Goal: Task Accomplishment & Management: Manage account settings

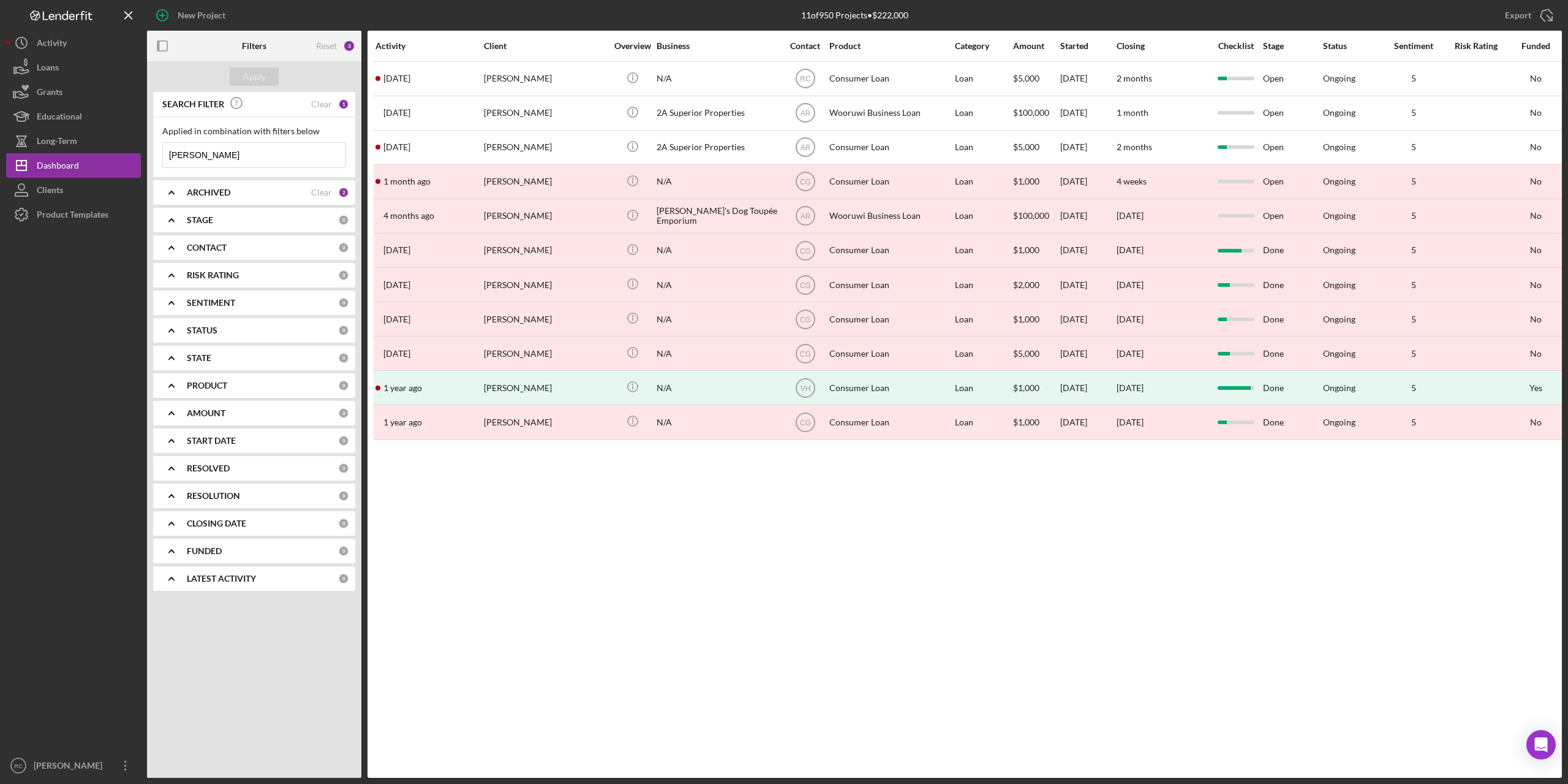
click at [204, 149] on input "[PERSON_NAME]" at bounding box center [254, 155] width 183 height 24
type input "a"
type input "[PERSON_NAME]"
click at [248, 71] on div "Apply" at bounding box center [254, 77] width 23 height 18
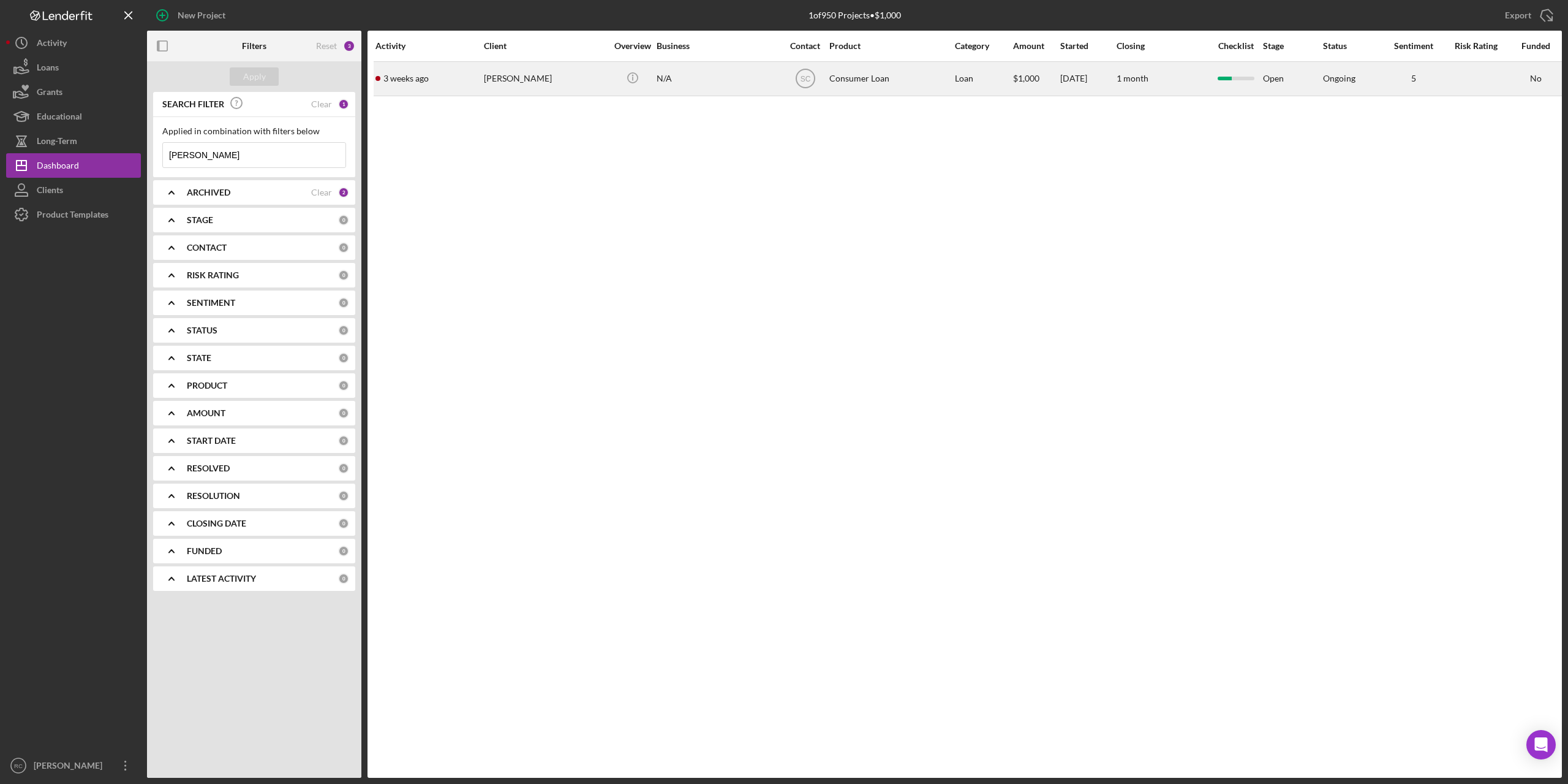
click at [534, 79] on div "[PERSON_NAME]" at bounding box center [545, 79] width 123 height 33
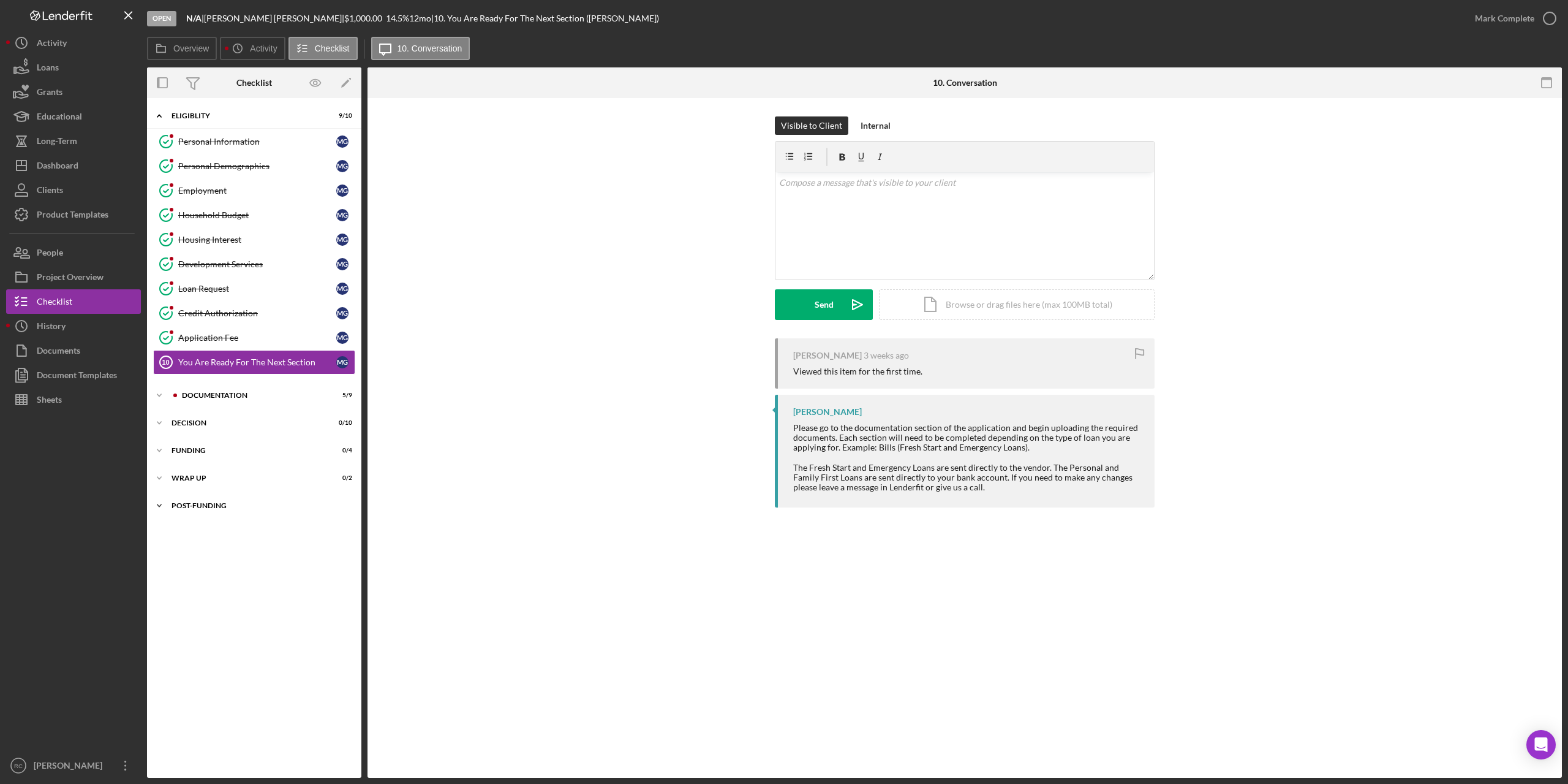
click at [211, 500] on div "Icon/Expander Post-Funding 0 / 1" at bounding box center [254, 505] width 214 height 24
click at [201, 478] on div "Wrap up" at bounding box center [259, 478] width 174 height 7
click at [173, 471] on div "Icon/Expander Wrap up 0 / 2" at bounding box center [254, 478] width 214 height 25
click at [209, 397] on div "Documentation" at bounding box center [264, 395] width 164 height 7
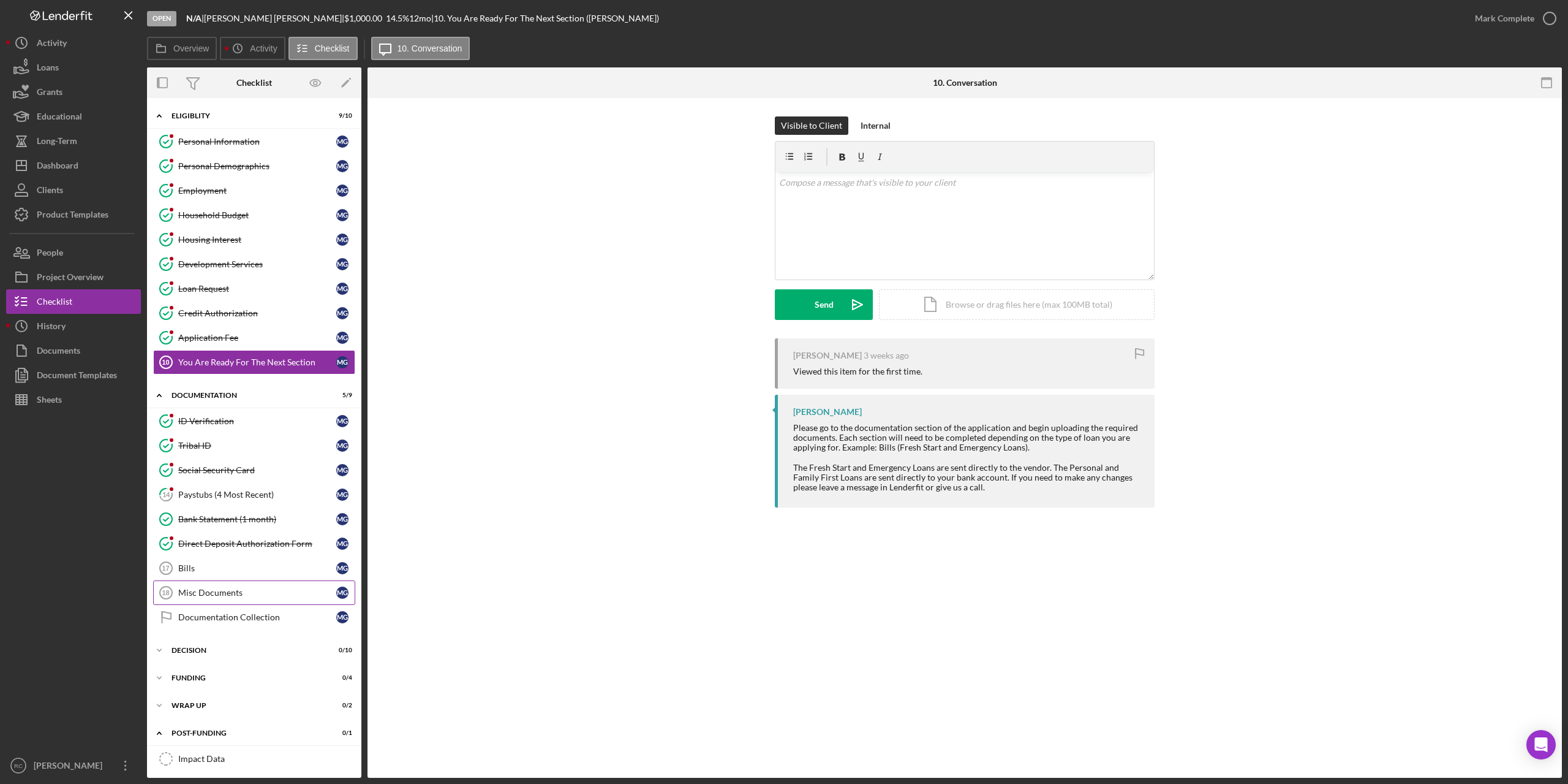
scroll to position [5, 0]
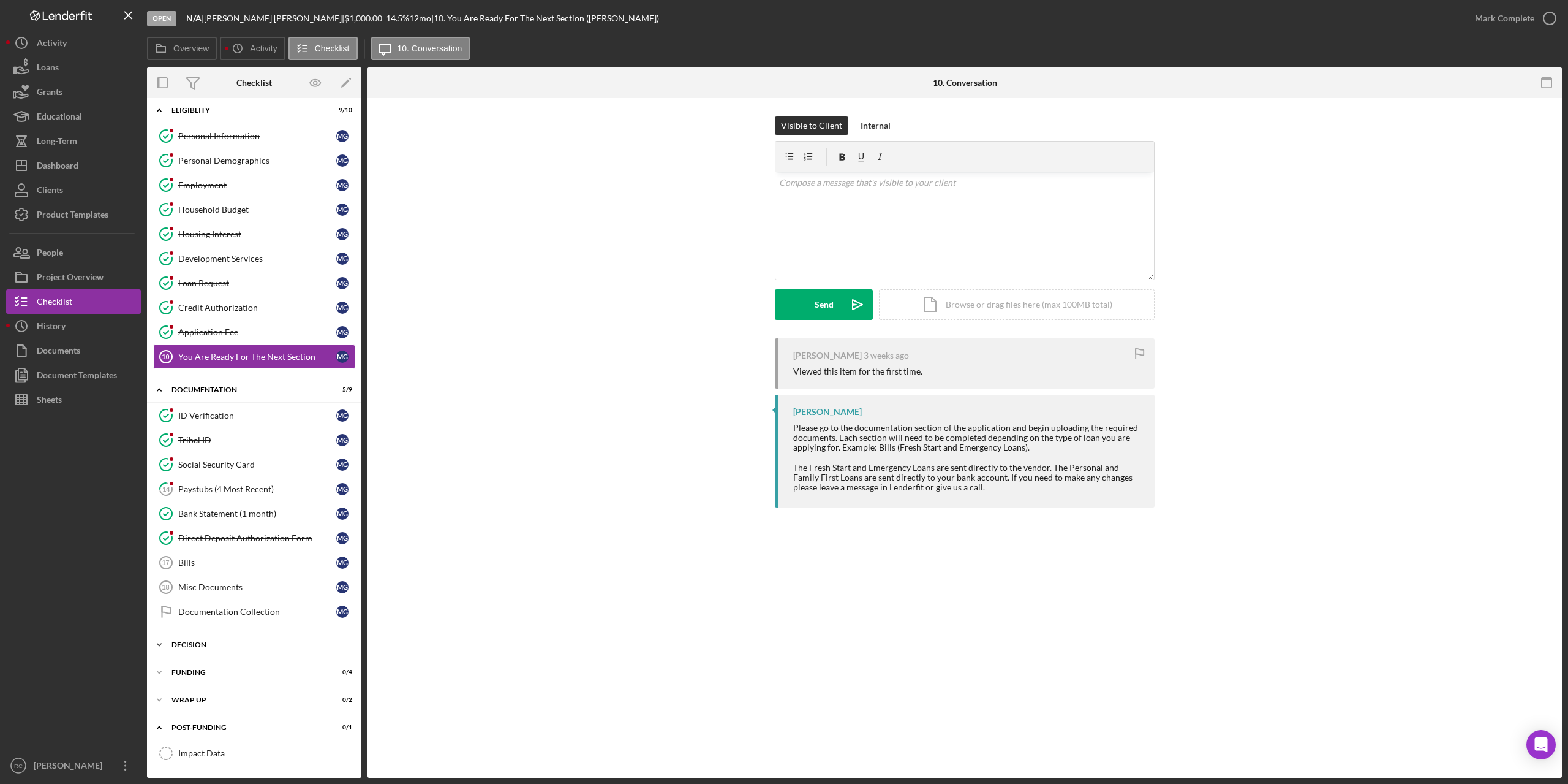
click at [193, 643] on div "Decision" at bounding box center [259, 644] width 174 height 7
click at [98, 278] on div "Project Overview" at bounding box center [70, 279] width 67 height 28
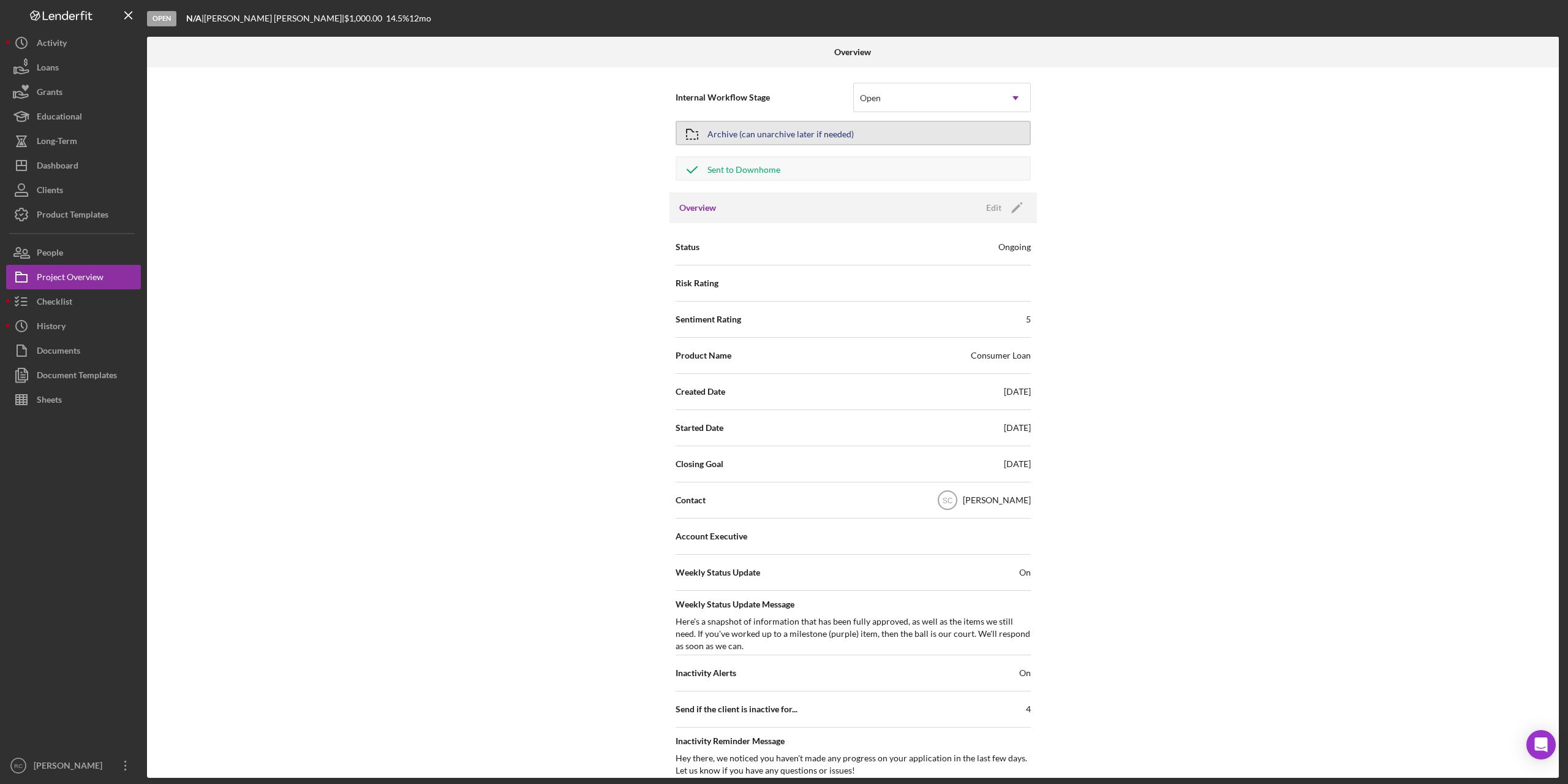
click at [770, 133] on div "Archive (can unarchive later if needed)" at bounding box center [780, 133] width 146 height 22
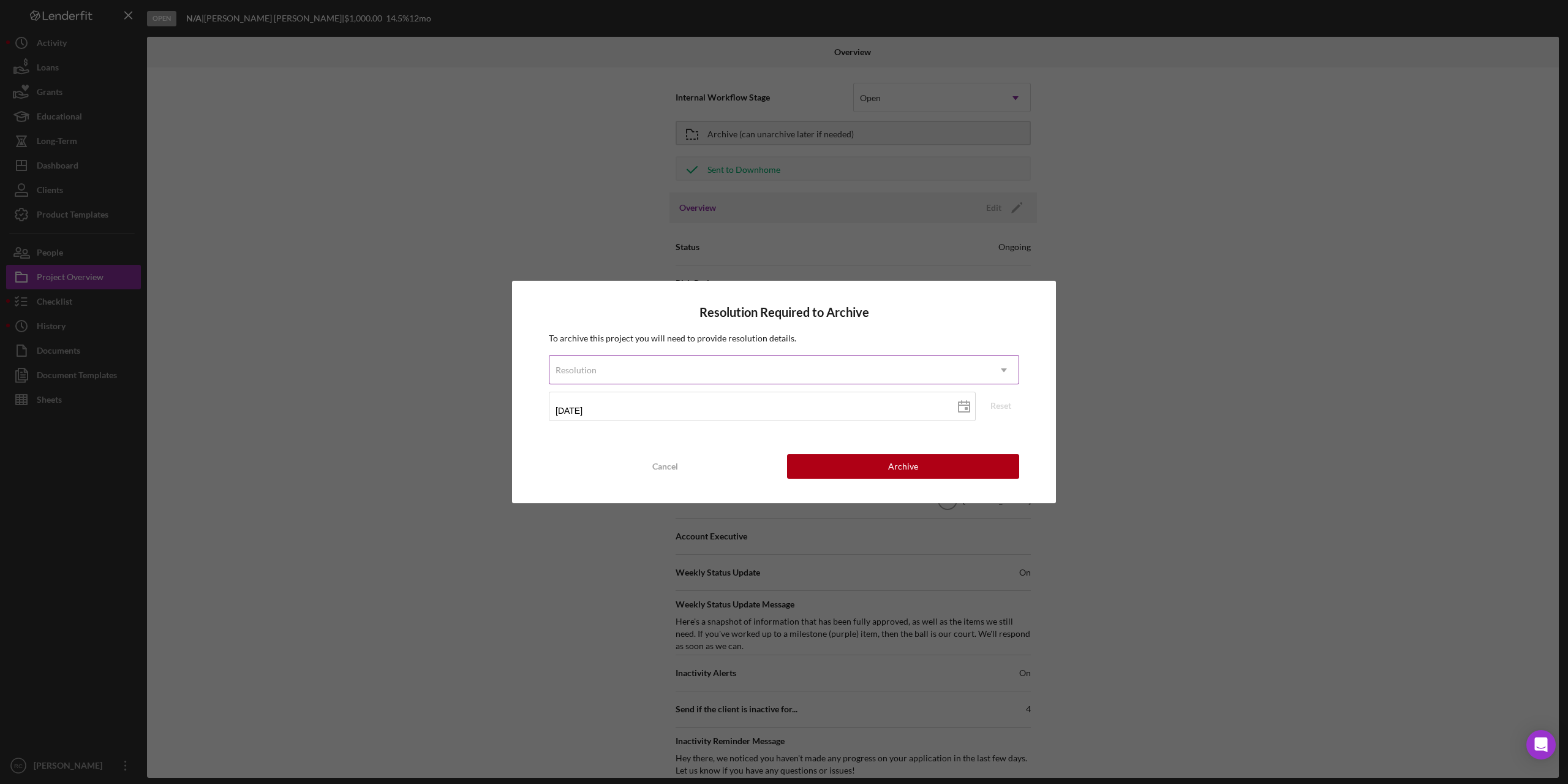
click at [883, 378] on div "Resolution" at bounding box center [769, 370] width 440 height 28
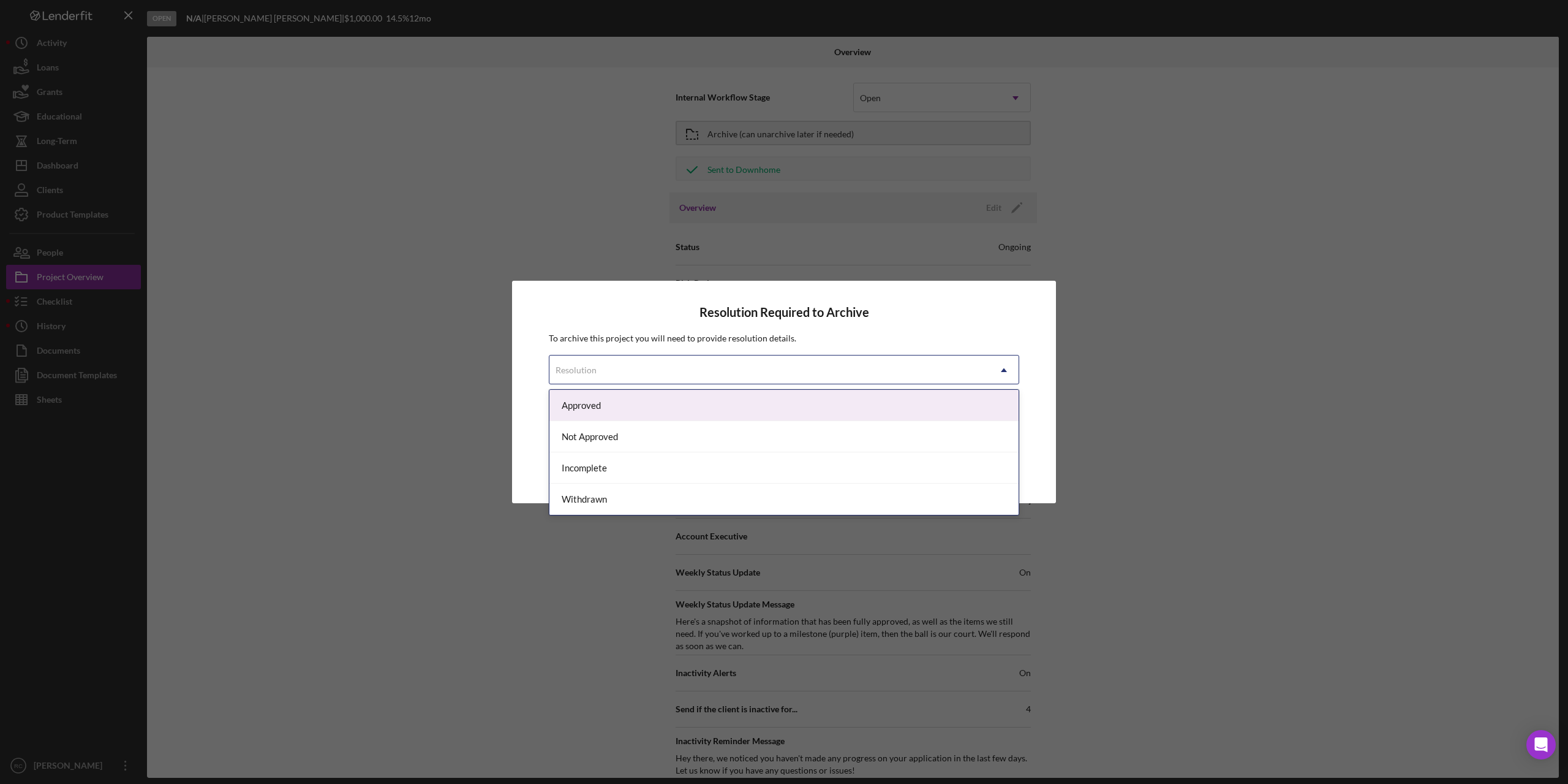
click at [842, 414] on div "Approved" at bounding box center [784, 406] width 469 height 31
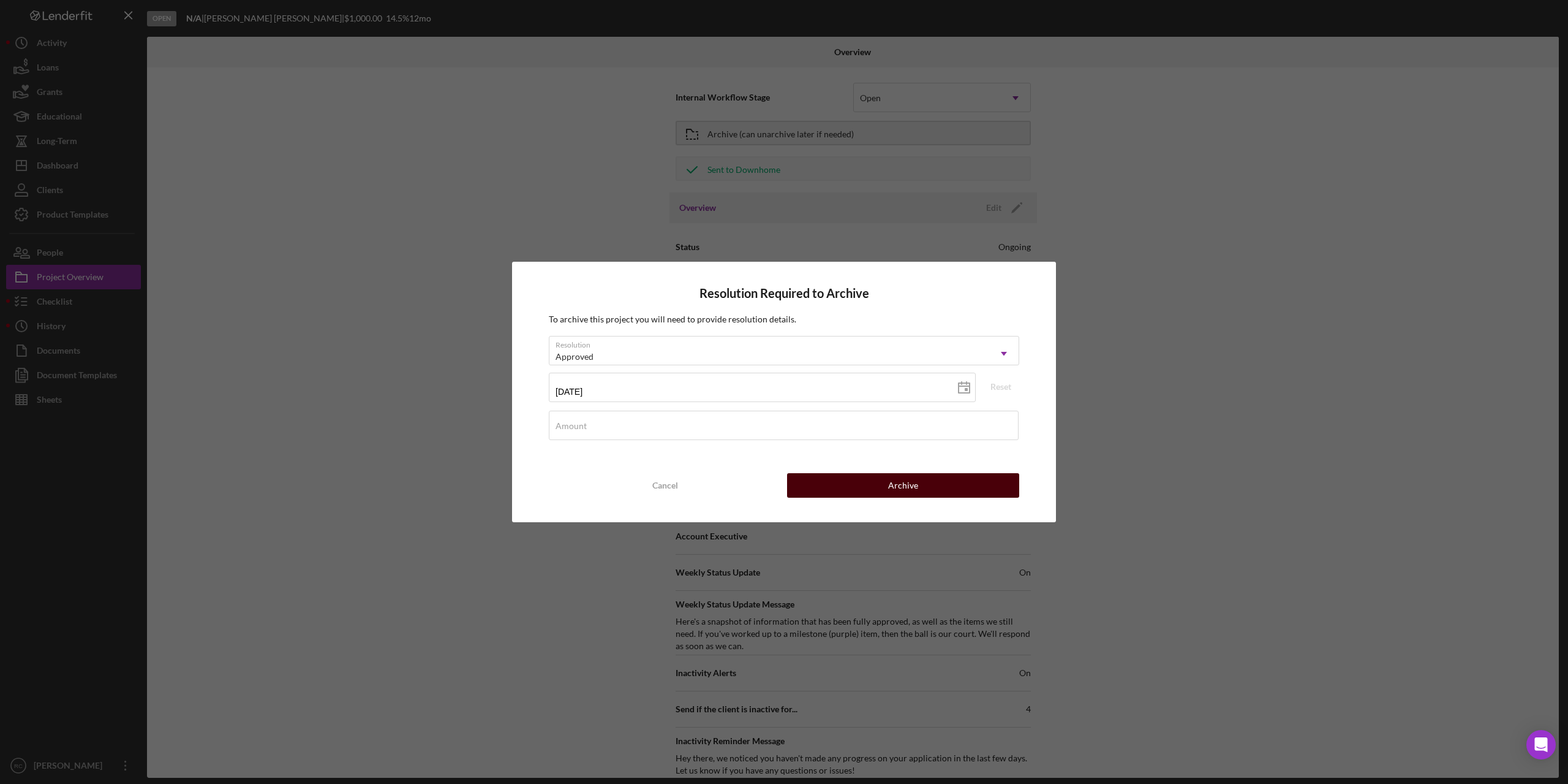
click at [933, 485] on button "Archive" at bounding box center [903, 485] width 232 height 24
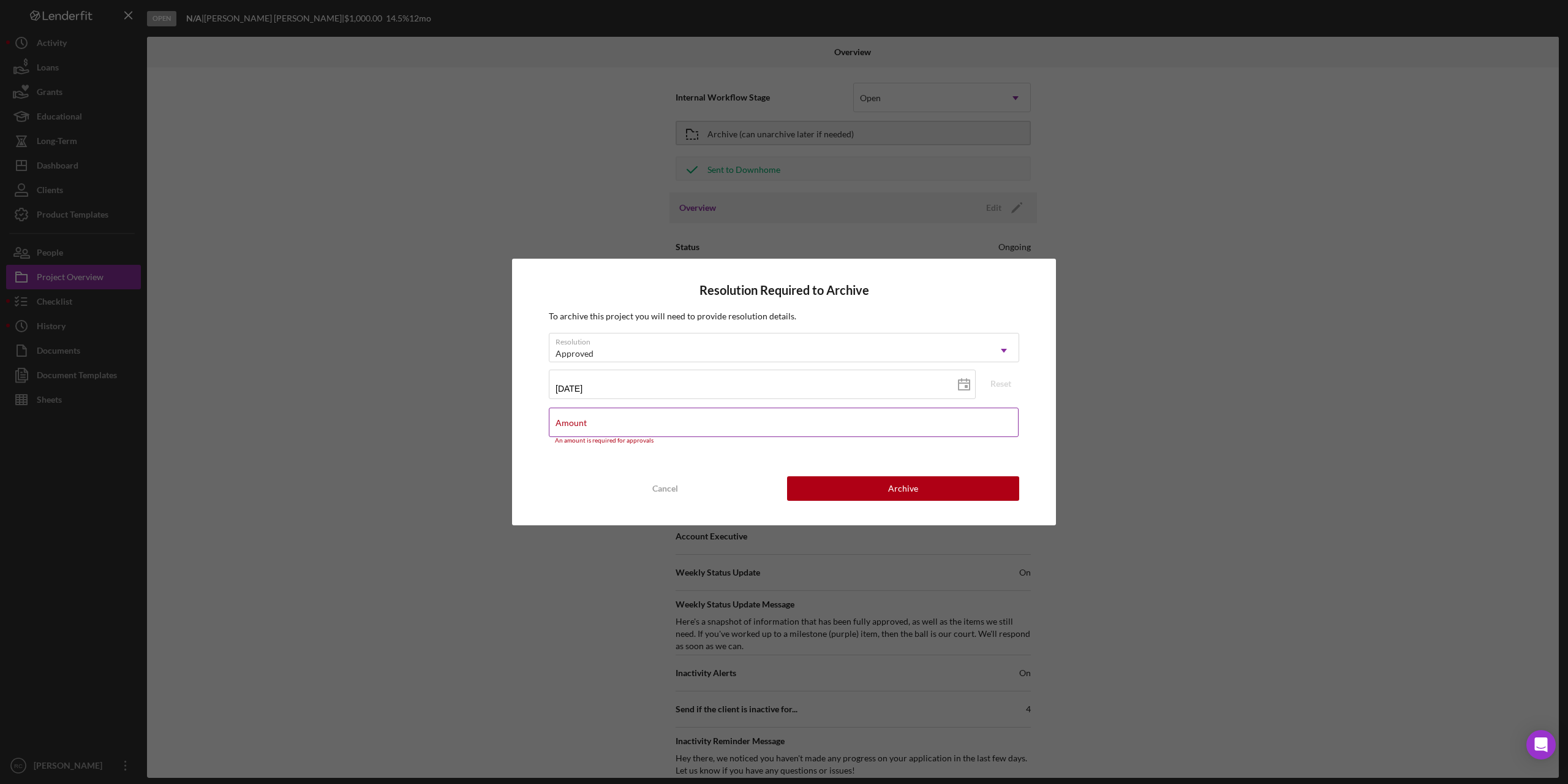
click at [754, 423] on input "Amount" at bounding box center [784, 422] width 470 height 29
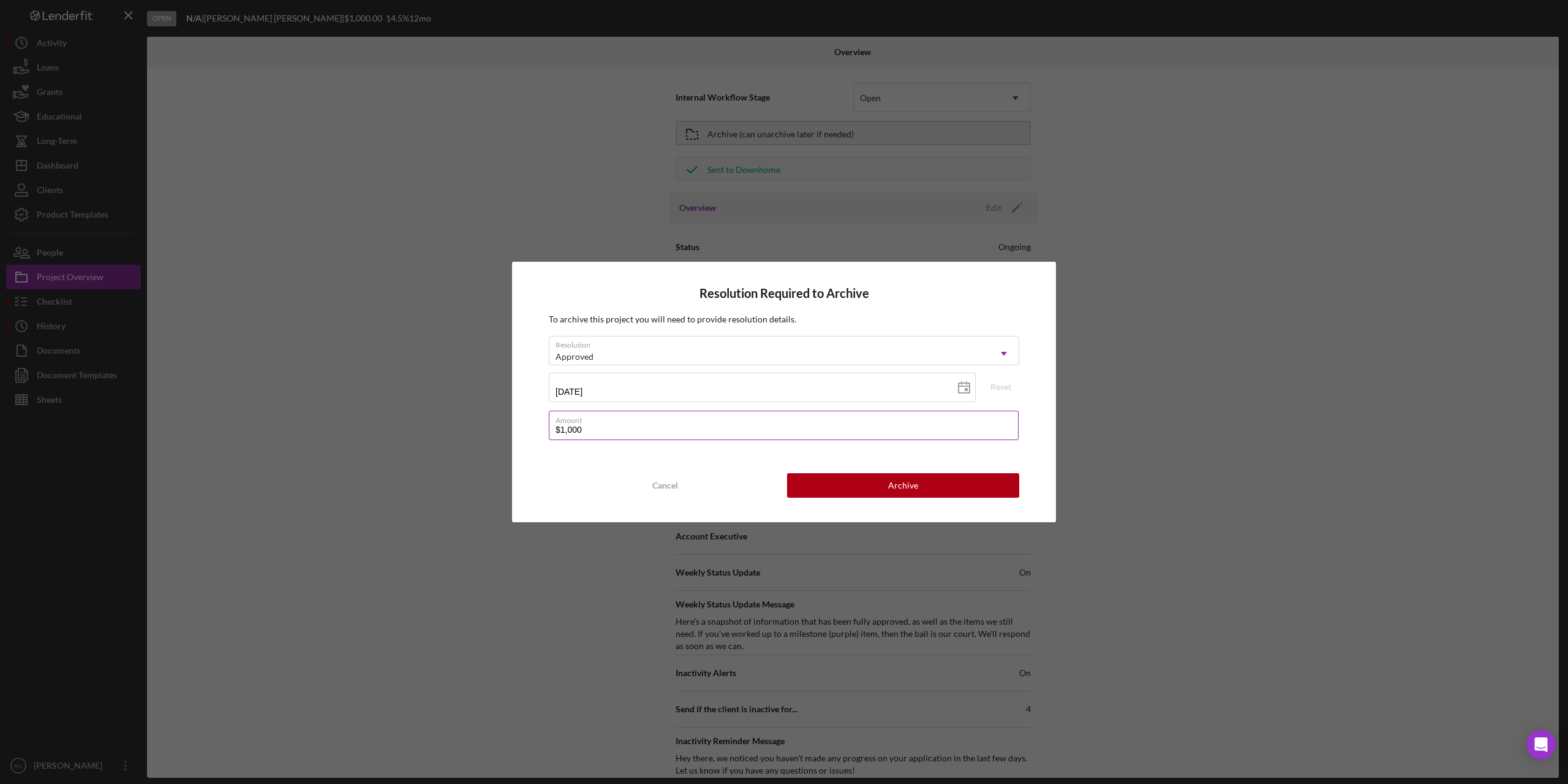
type input "$1,000"
click at [934, 484] on button "Archive" at bounding box center [903, 485] width 232 height 24
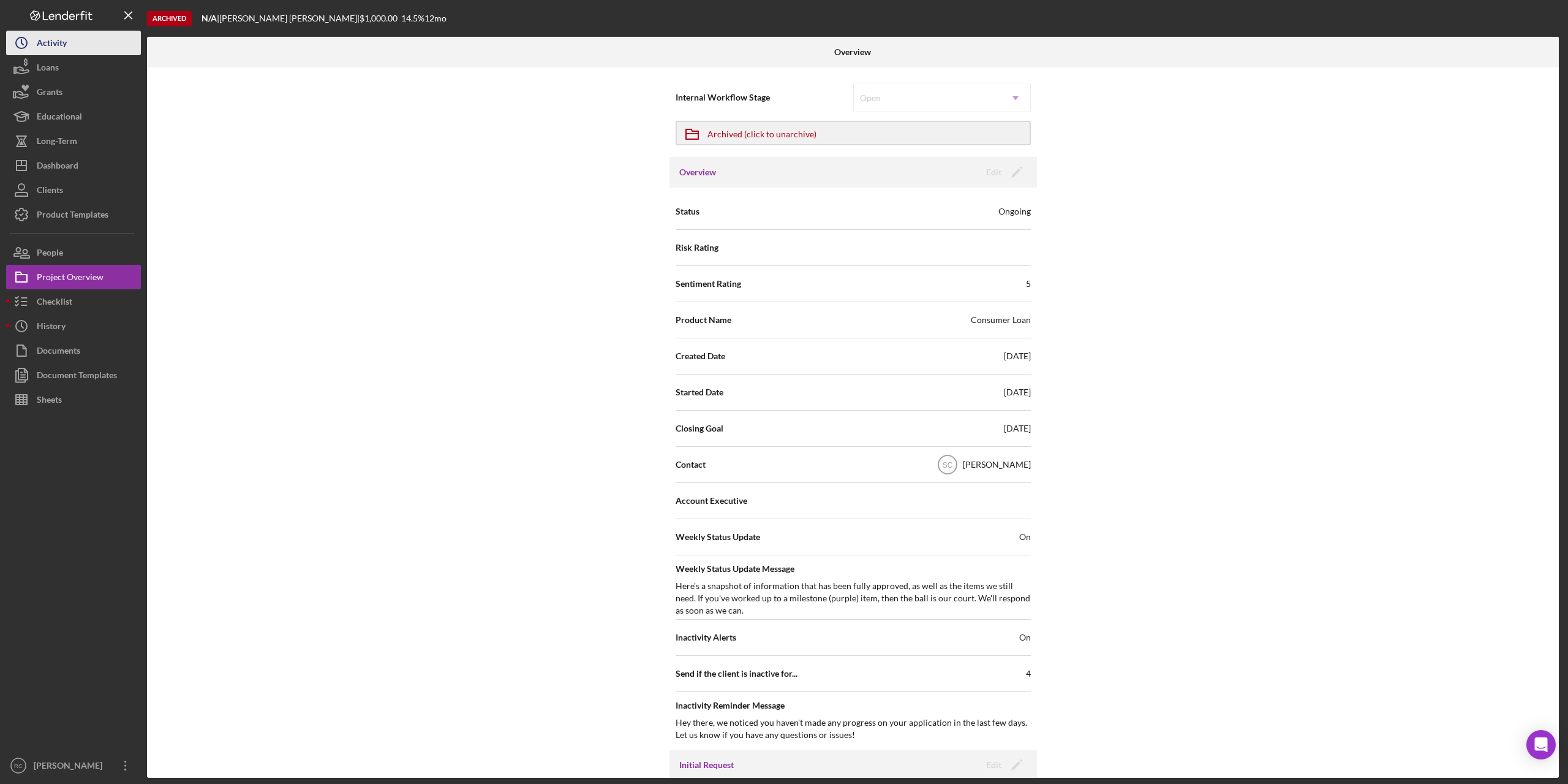
click at [59, 45] on div "Activity" at bounding box center [52, 45] width 30 height 28
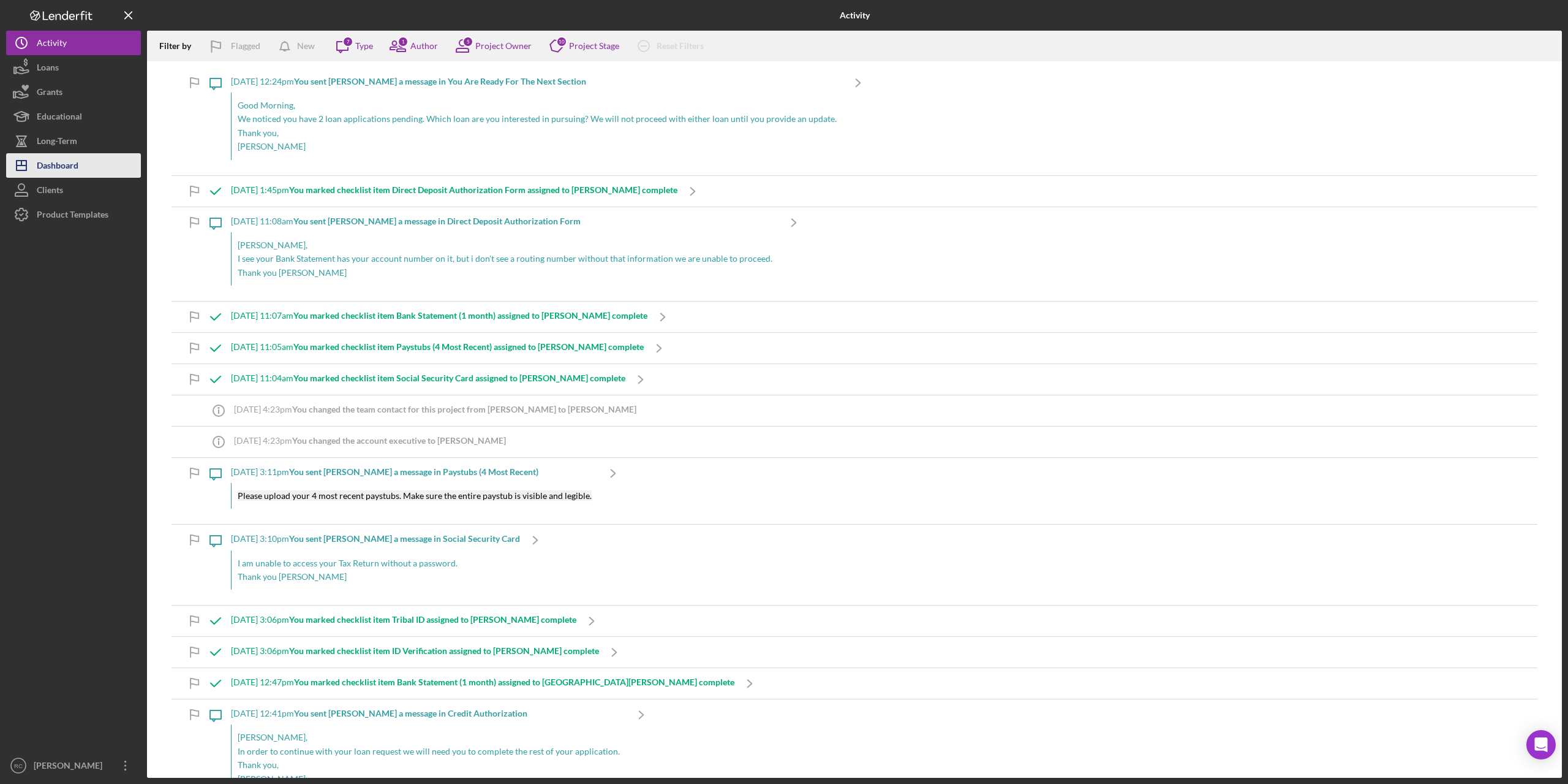
click at [60, 165] on div "Dashboard" at bounding box center [58, 167] width 42 height 28
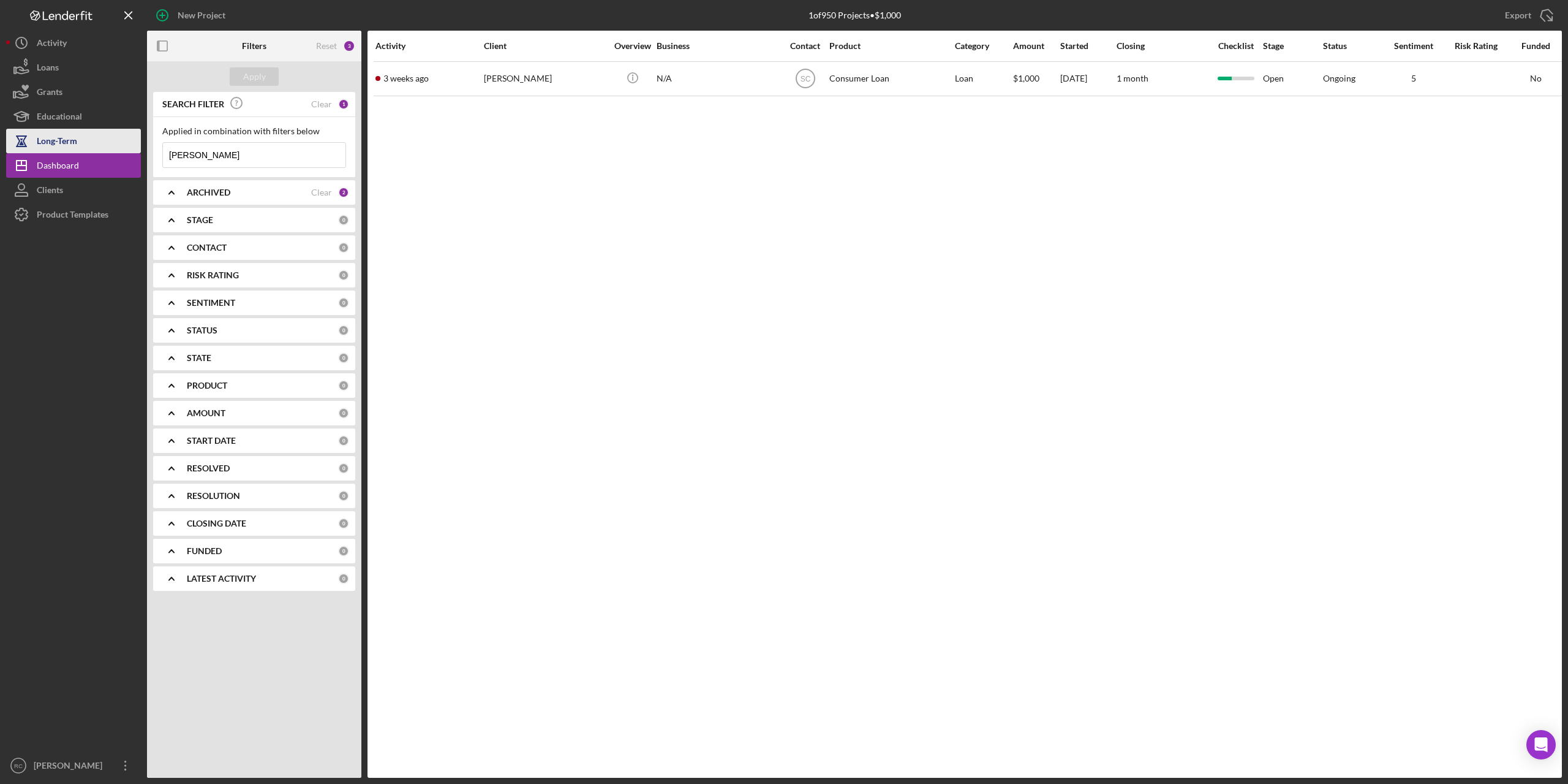
click at [66, 148] on div "Long-Term" at bounding box center [57, 142] width 41 height 28
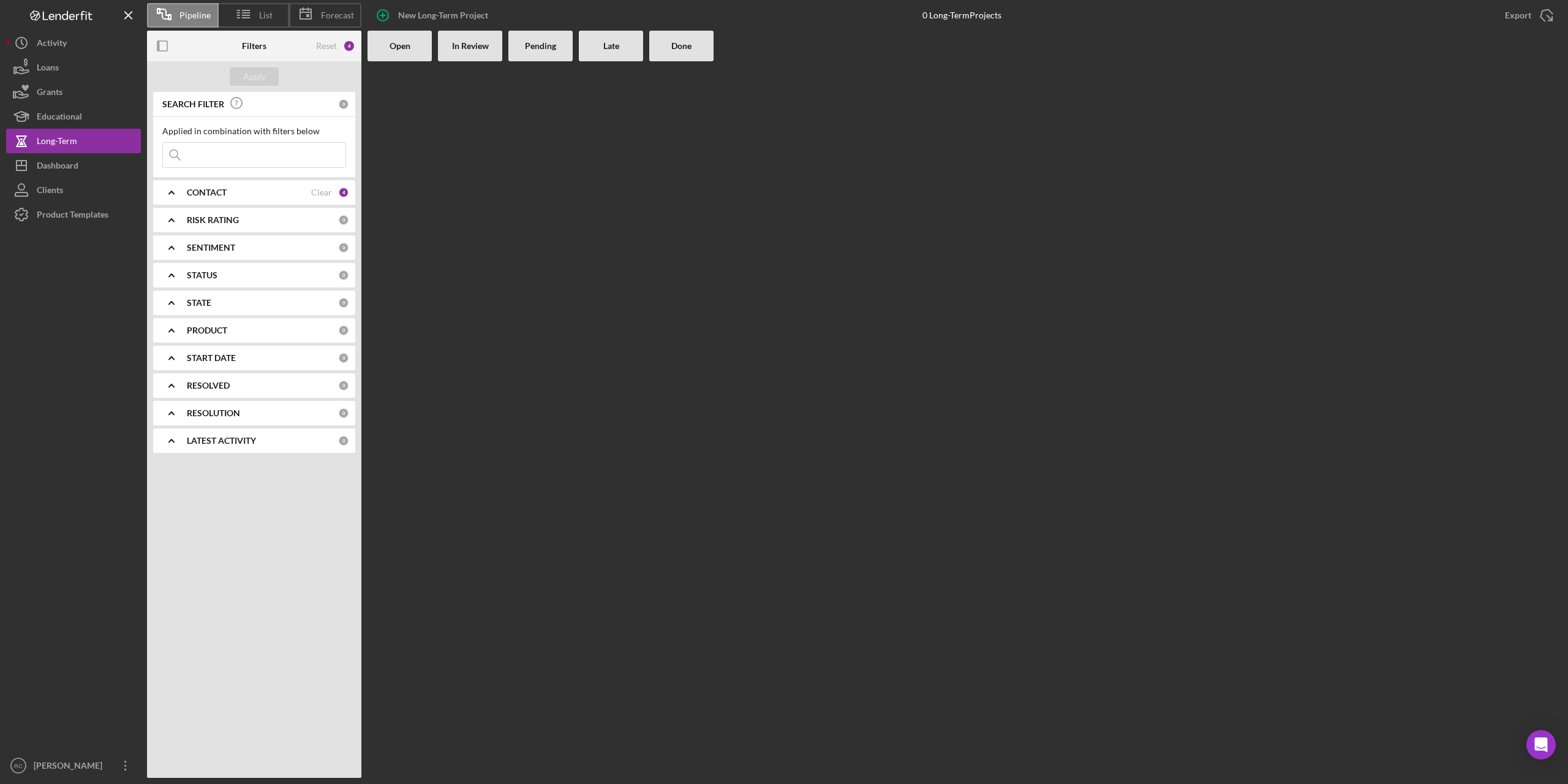
drag, startPoint x: 221, startPoint y: 156, endPoint x: 229, endPoint y: 151, distance: 9.4
click at [221, 156] on input at bounding box center [254, 155] width 183 height 24
click at [241, 148] on input "[PERSON_NAME]" at bounding box center [254, 155] width 183 height 24
type input "[PERSON_NAME]"
click at [348, 46] on div "5" at bounding box center [349, 46] width 12 height 12
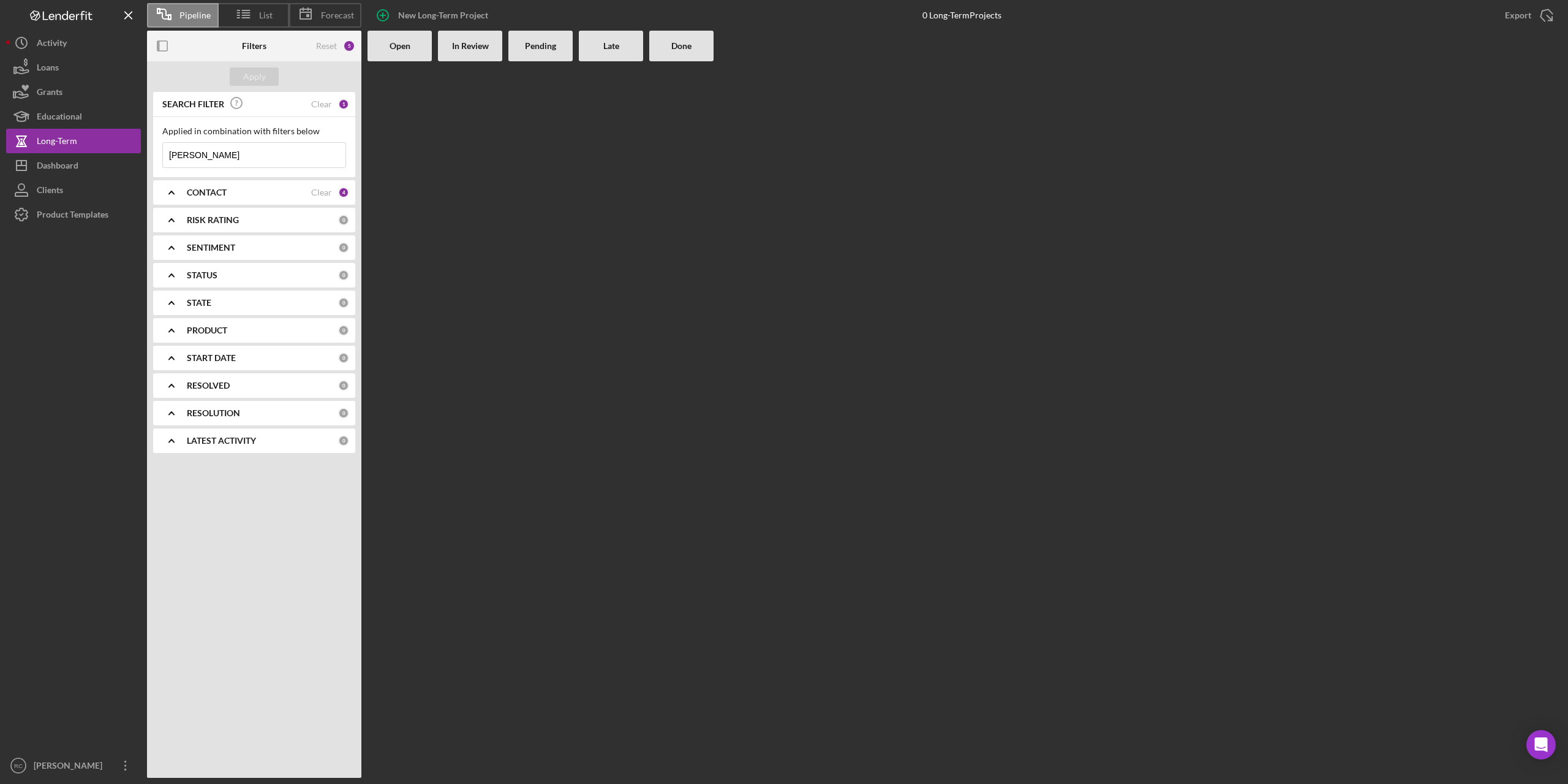
click at [349, 46] on div "5" at bounding box center [349, 46] width 12 height 12
click at [322, 43] on div "Reset" at bounding box center [326, 46] width 21 height 10
click at [262, 75] on div "Apply" at bounding box center [254, 77] width 23 height 18
click at [231, 154] on input at bounding box center [254, 155] width 183 height 24
type input "[PERSON_NAME]"
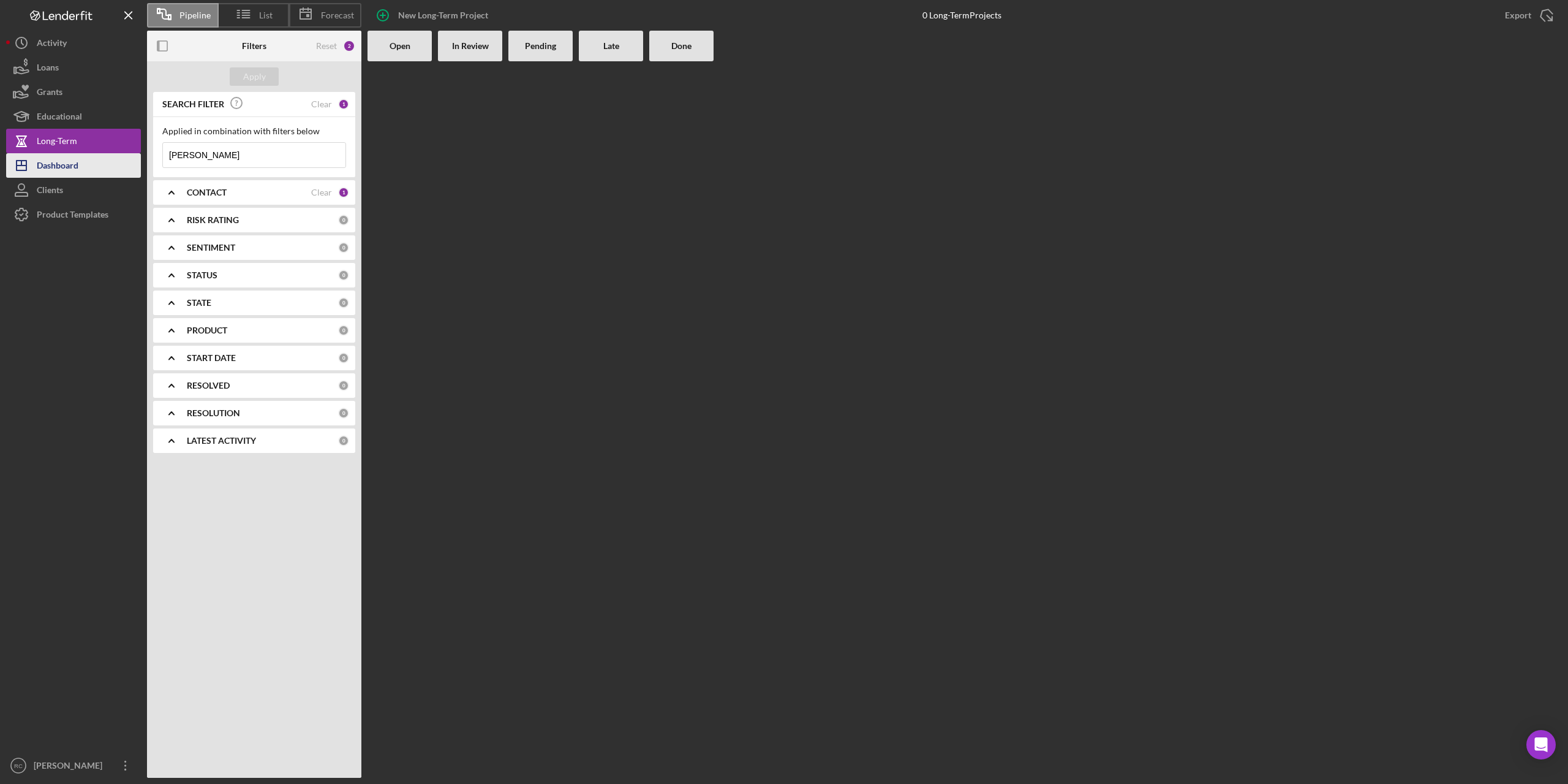
click at [62, 168] on div "Dashboard" at bounding box center [58, 167] width 42 height 28
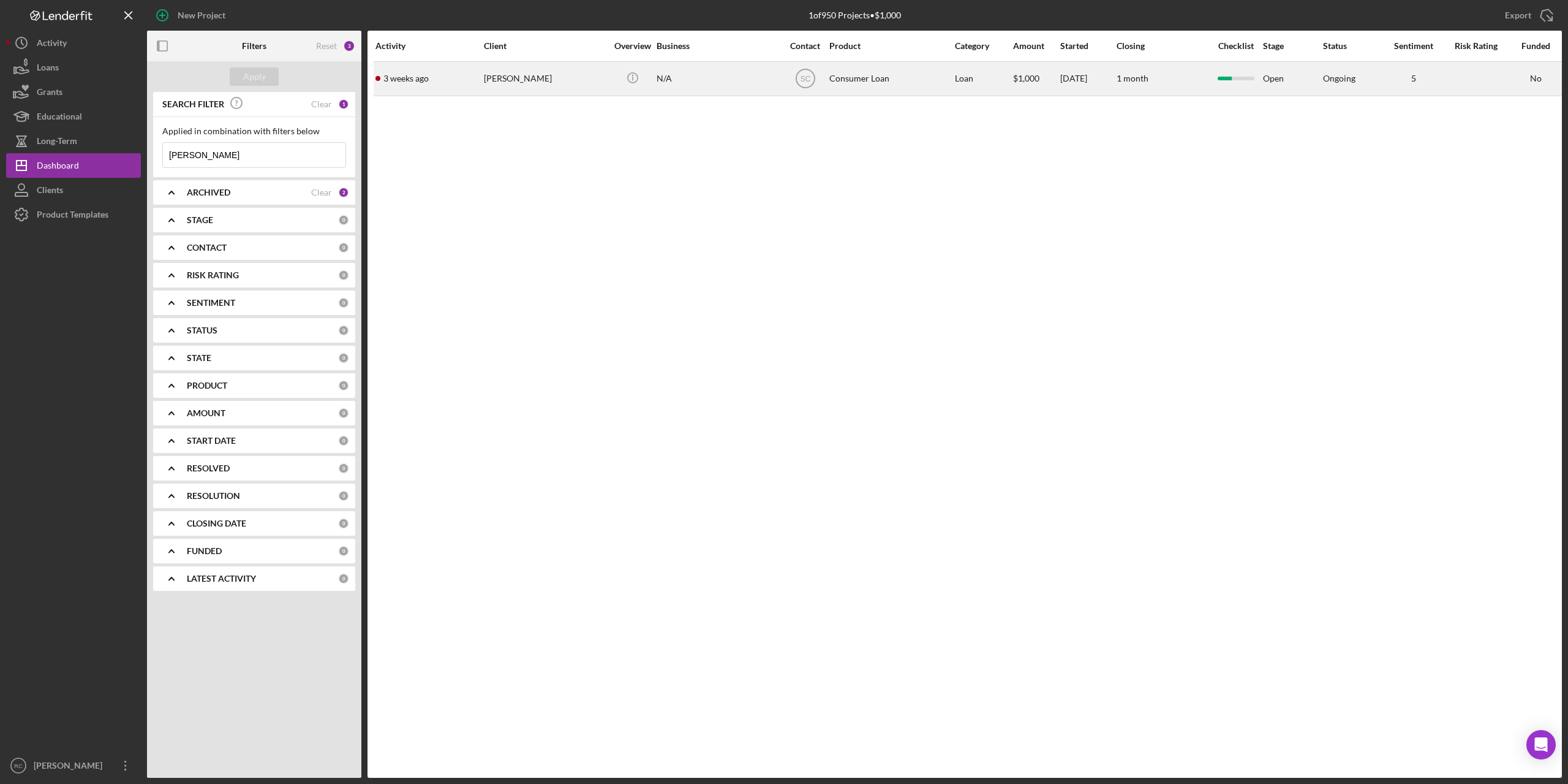
click at [521, 77] on div "[PERSON_NAME]" at bounding box center [545, 79] width 123 height 33
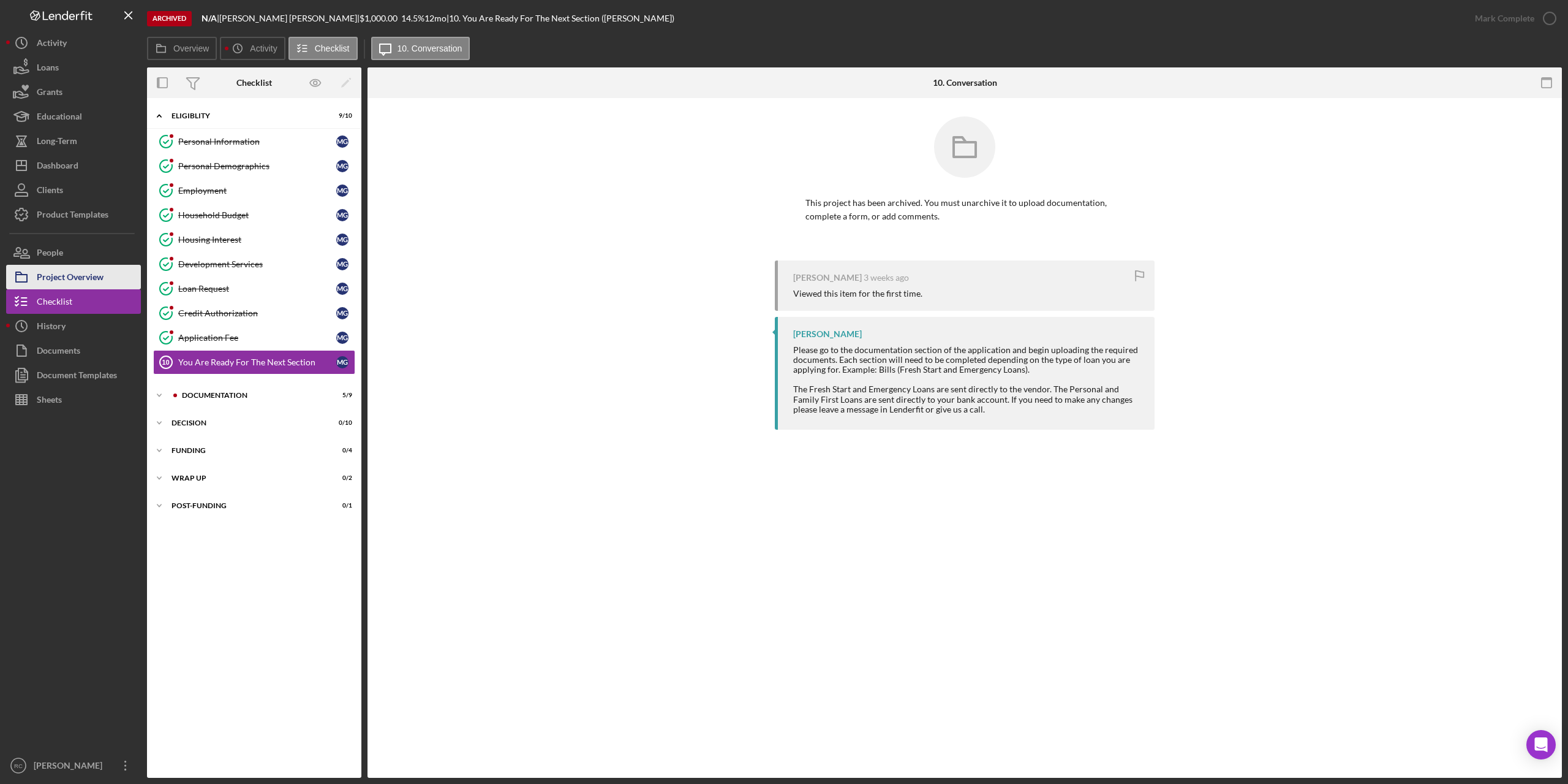
click at [56, 277] on div "Project Overview" at bounding box center [70, 279] width 67 height 28
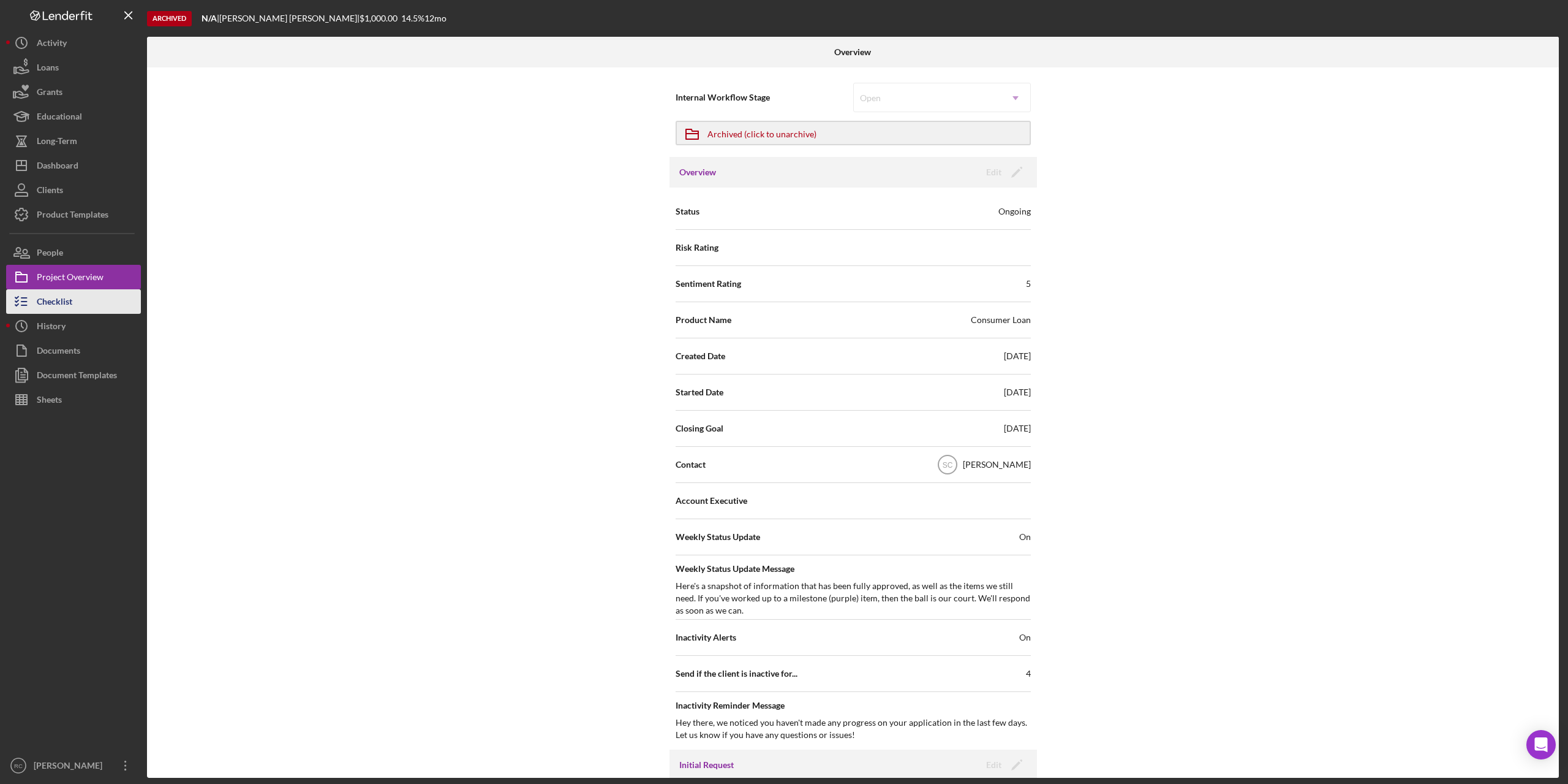
click at [57, 301] on div "Checklist" at bounding box center [54, 303] width 35 height 28
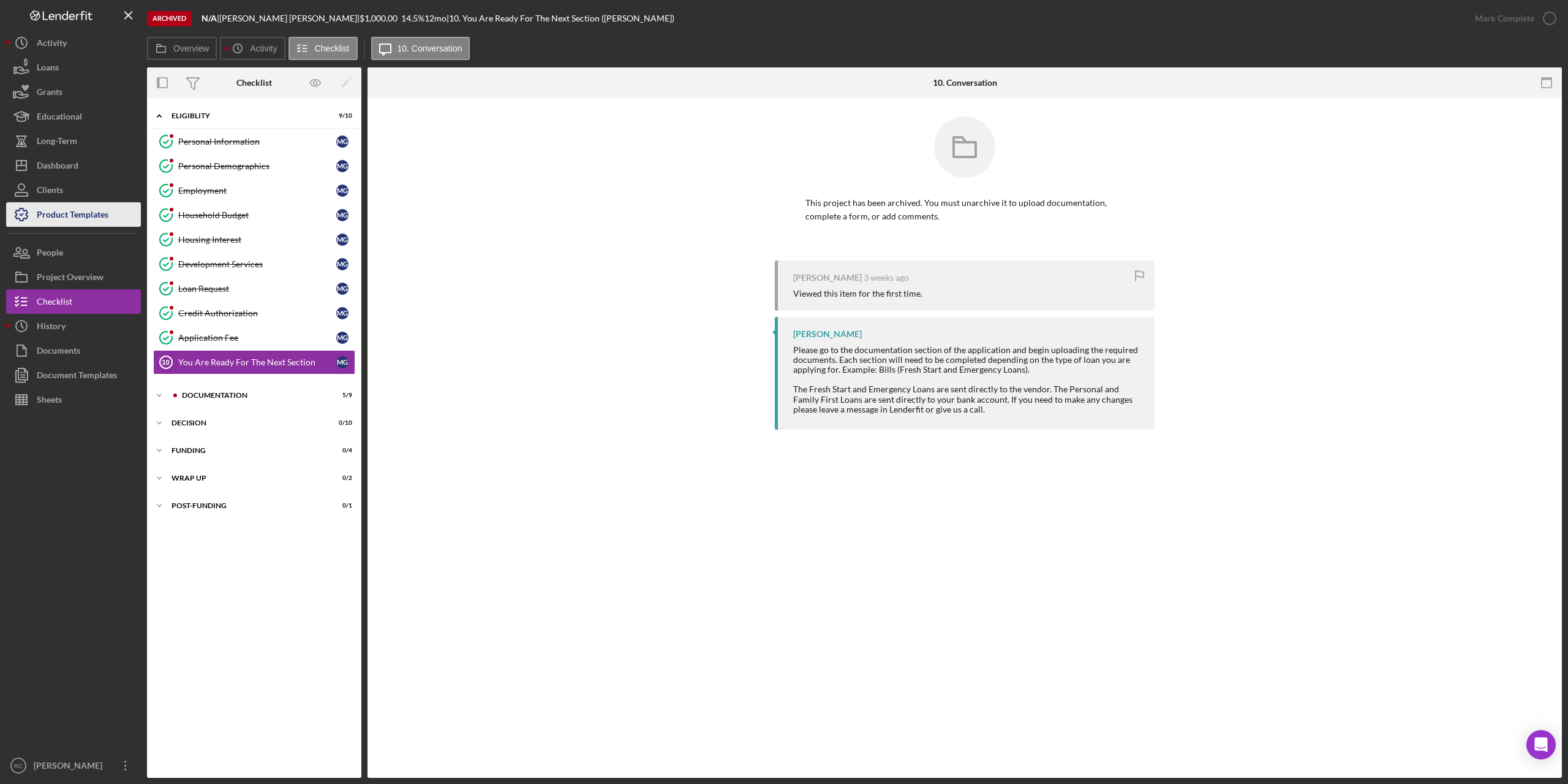
drag, startPoint x: 72, startPoint y: 281, endPoint x: 125, endPoint y: 225, distance: 77.1
click at [72, 281] on div "Project Overview" at bounding box center [70, 279] width 67 height 28
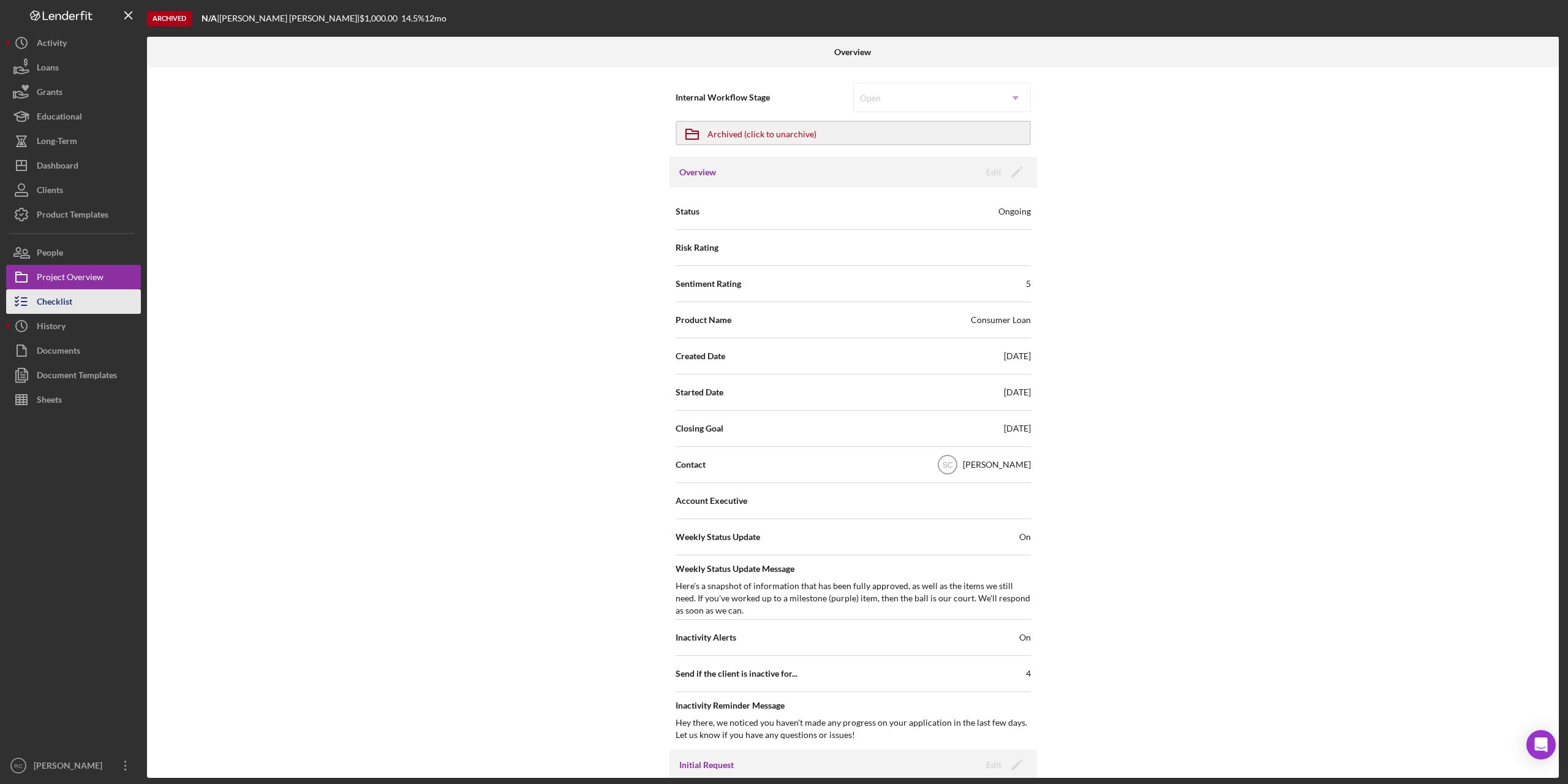
click at [59, 298] on div "Checklist" at bounding box center [54, 303] width 35 height 28
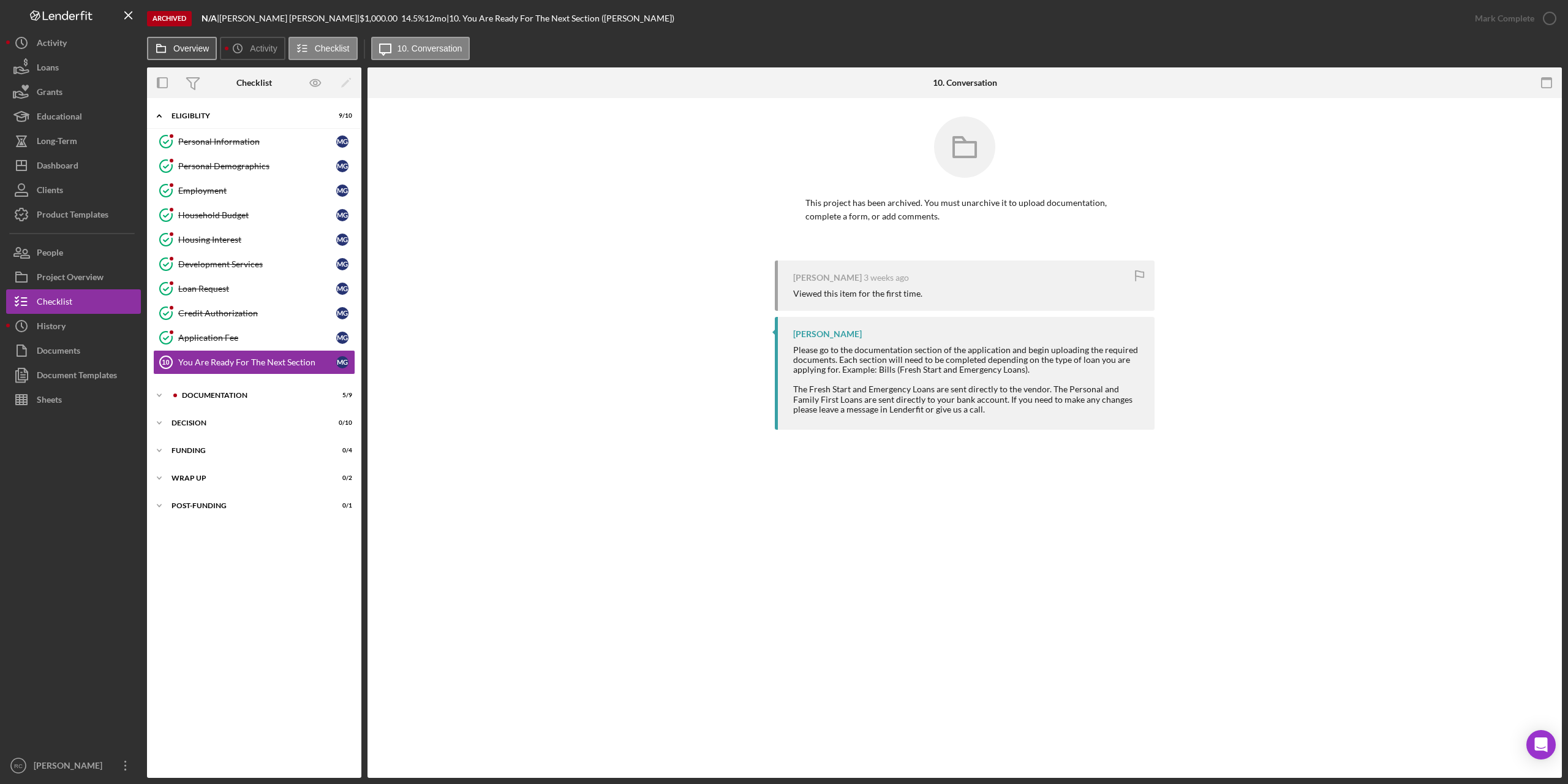
click at [189, 46] on label "Overview" at bounding box center [191, 48] width 35 height 10
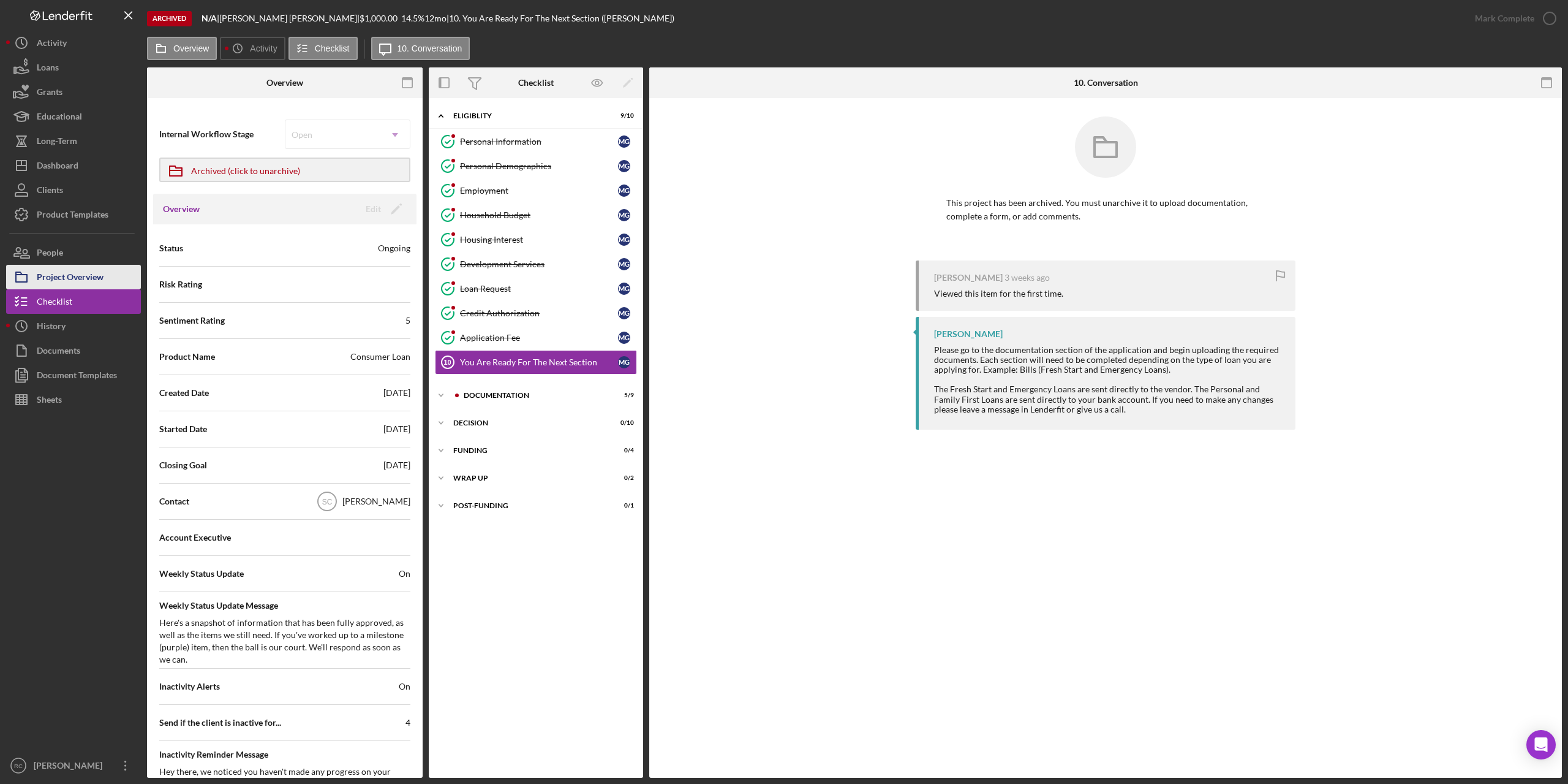
click at [96, 283] on div "Project Overview" at bounding box center [70, 279] width 67 height 28
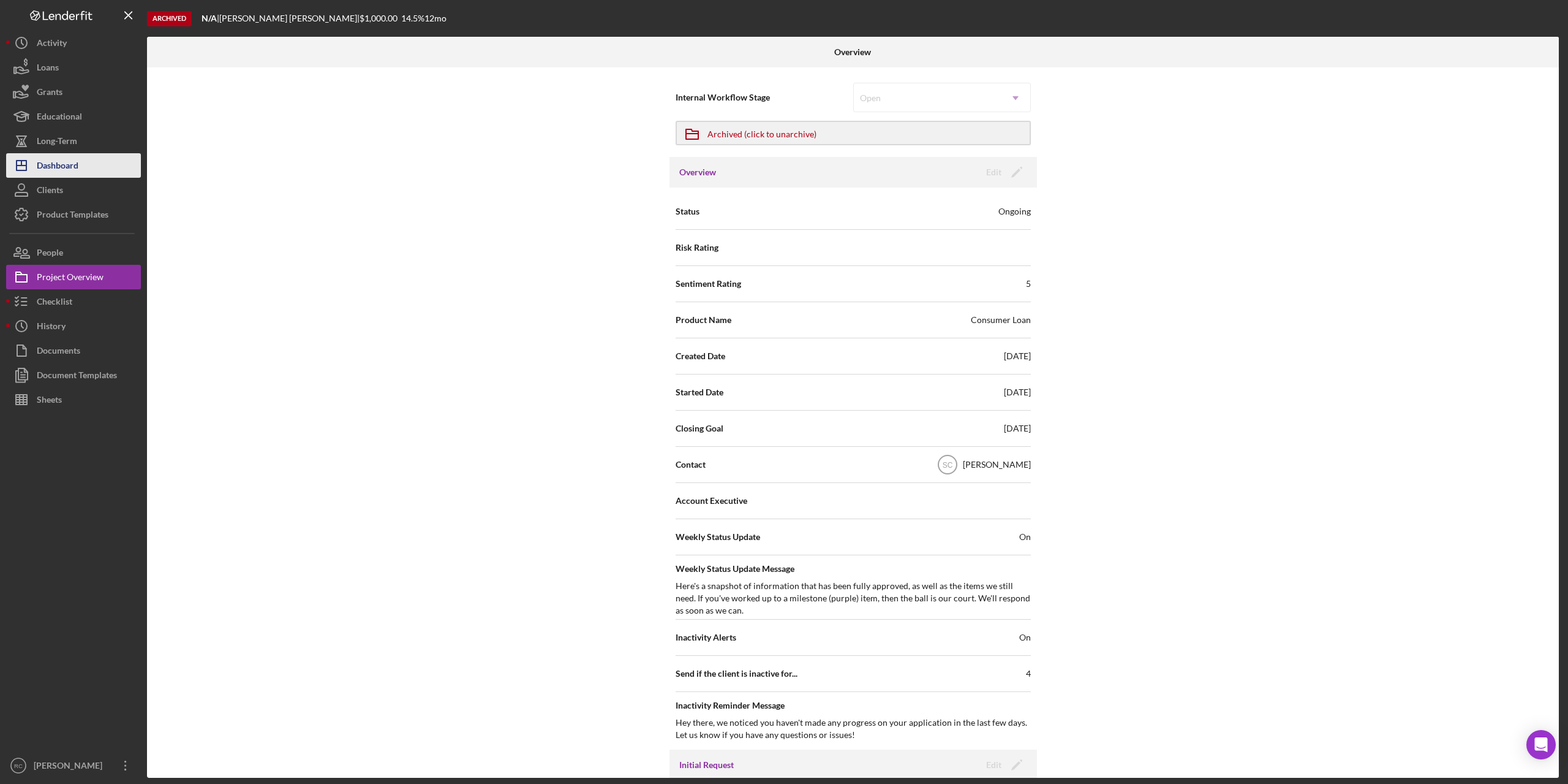
click at [52, 158] on div "Dashboard" at bounding box center [58, 167] width 42 height 28
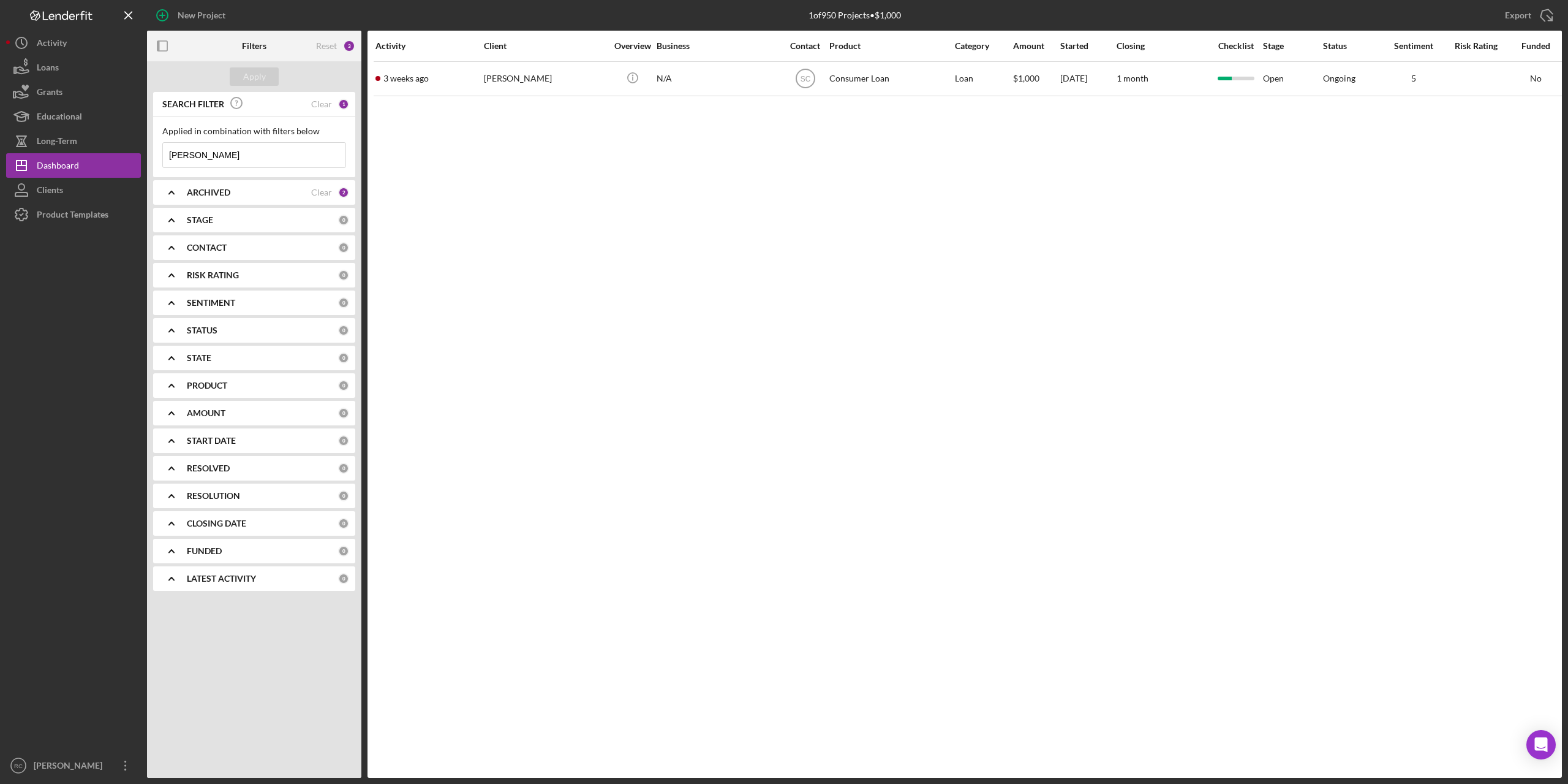
click at [214, 153] on input "[PERSON_NAME]" at bounding box center [254, 155] width 183 height 24
type input "m"
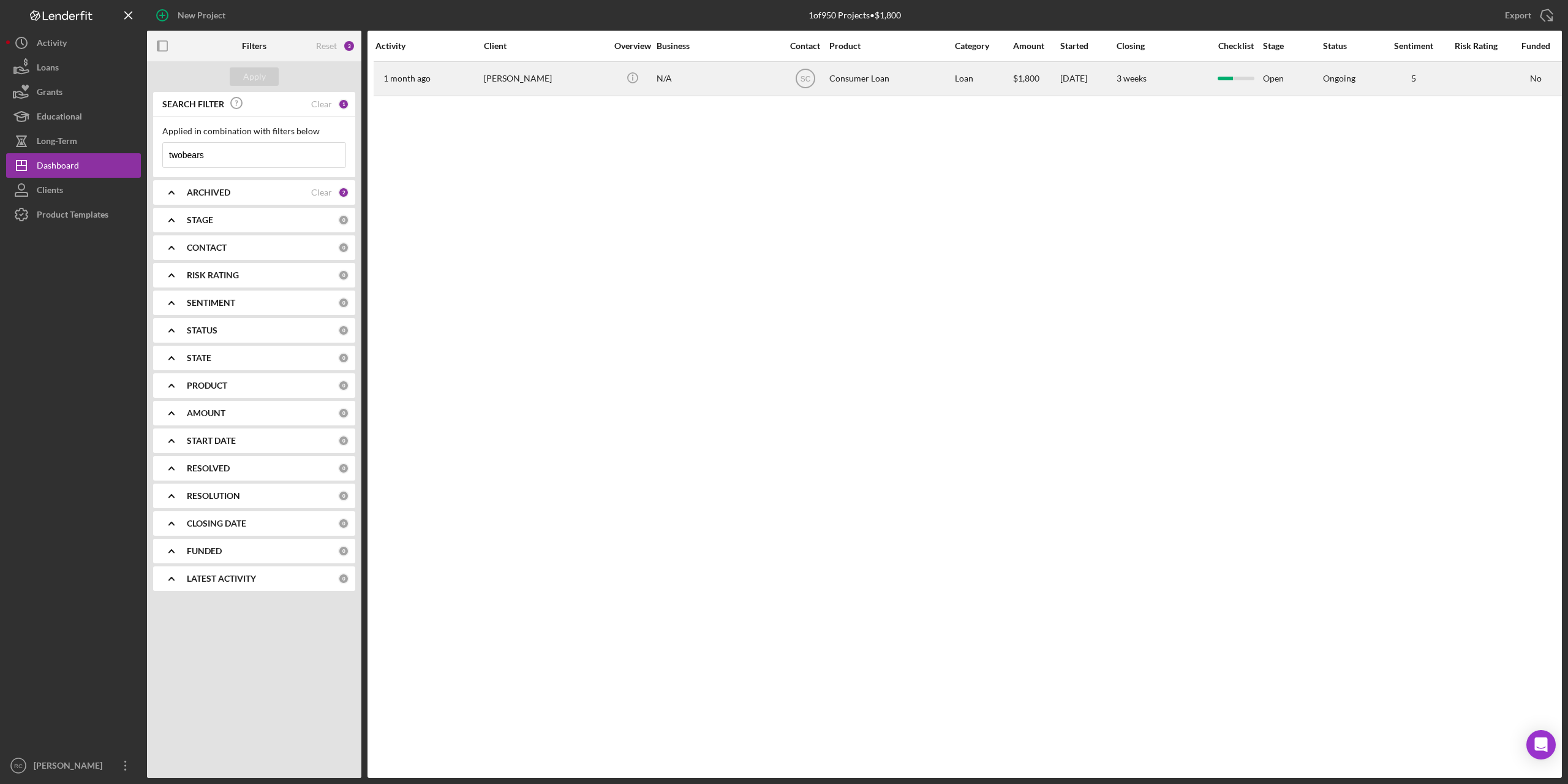
type input "twobears"
click at [506, 81] on div "[PERSON_NAME]" at bounding box center [545, 79] width 123 height 33
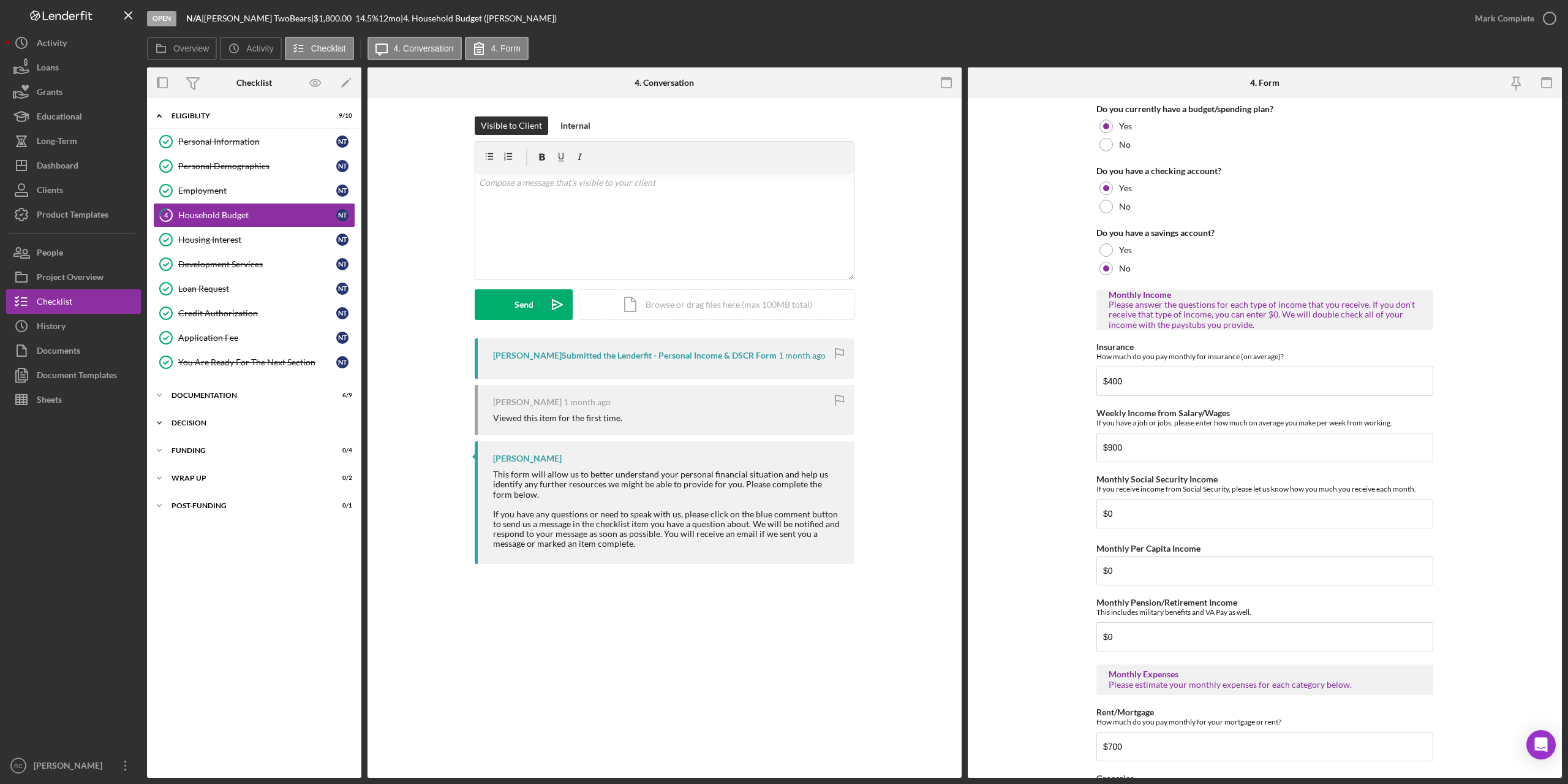
click at [199, 418] on div "Icon/Expander Decision 0 / 10" at bounding box center [254, 422] width 214 height 24
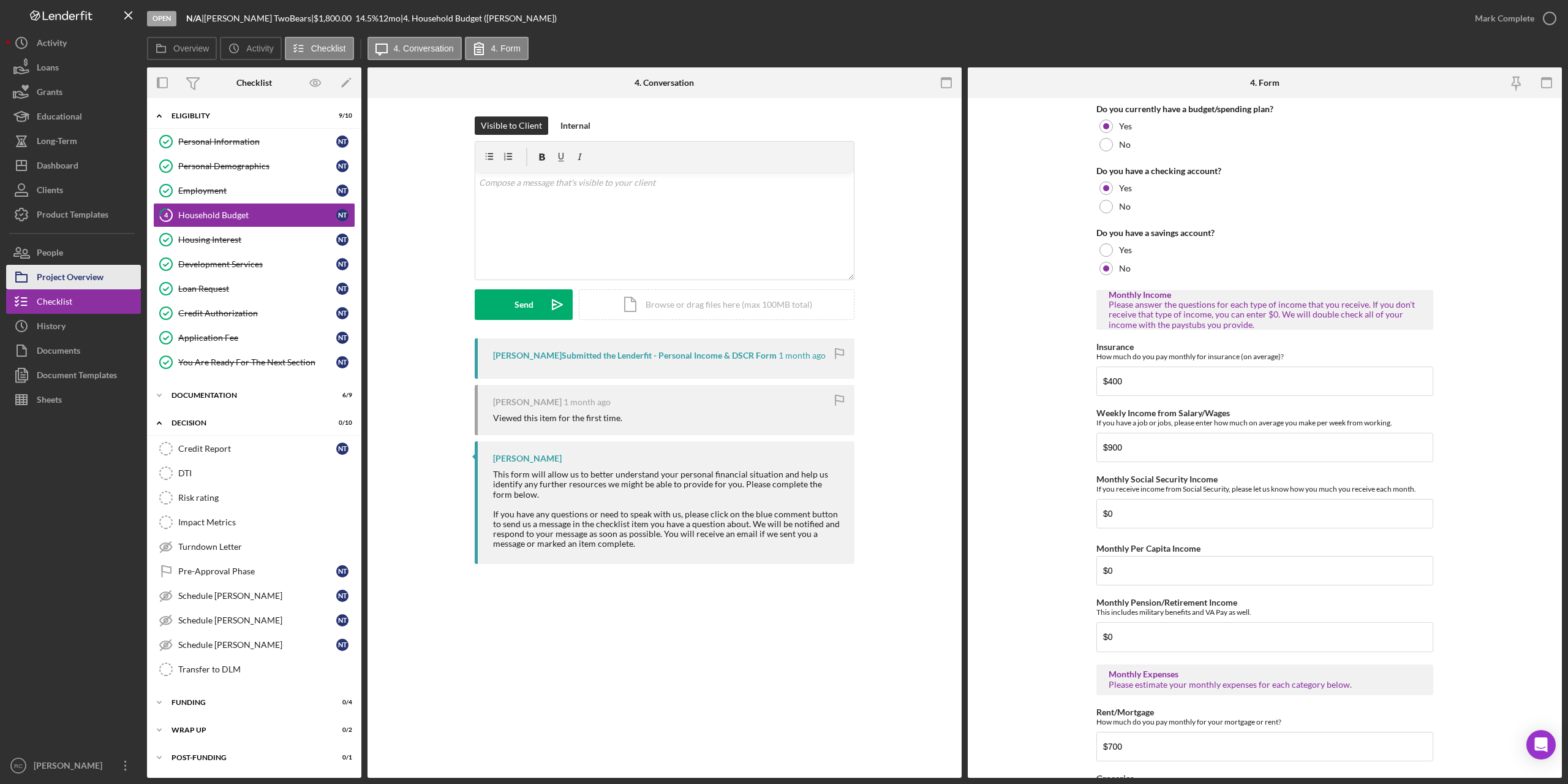
click at [62, 280] on div "Project Overview" at bounding box center [70, 279] width 67 height 28
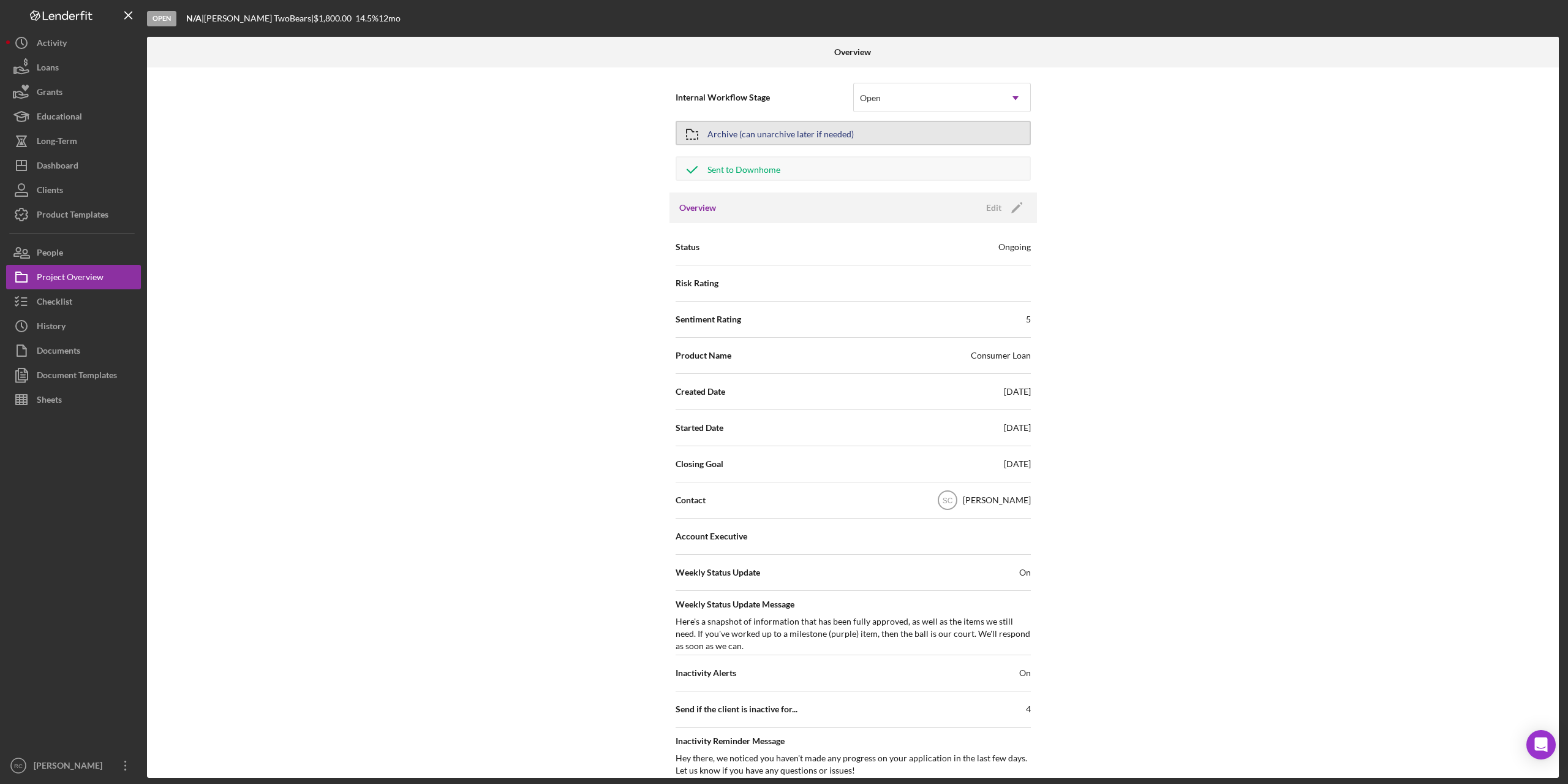
click at [810, 128] on div "Archive (can unarchive later if needed)" at bounding box center [780, 133] width 146 height 22
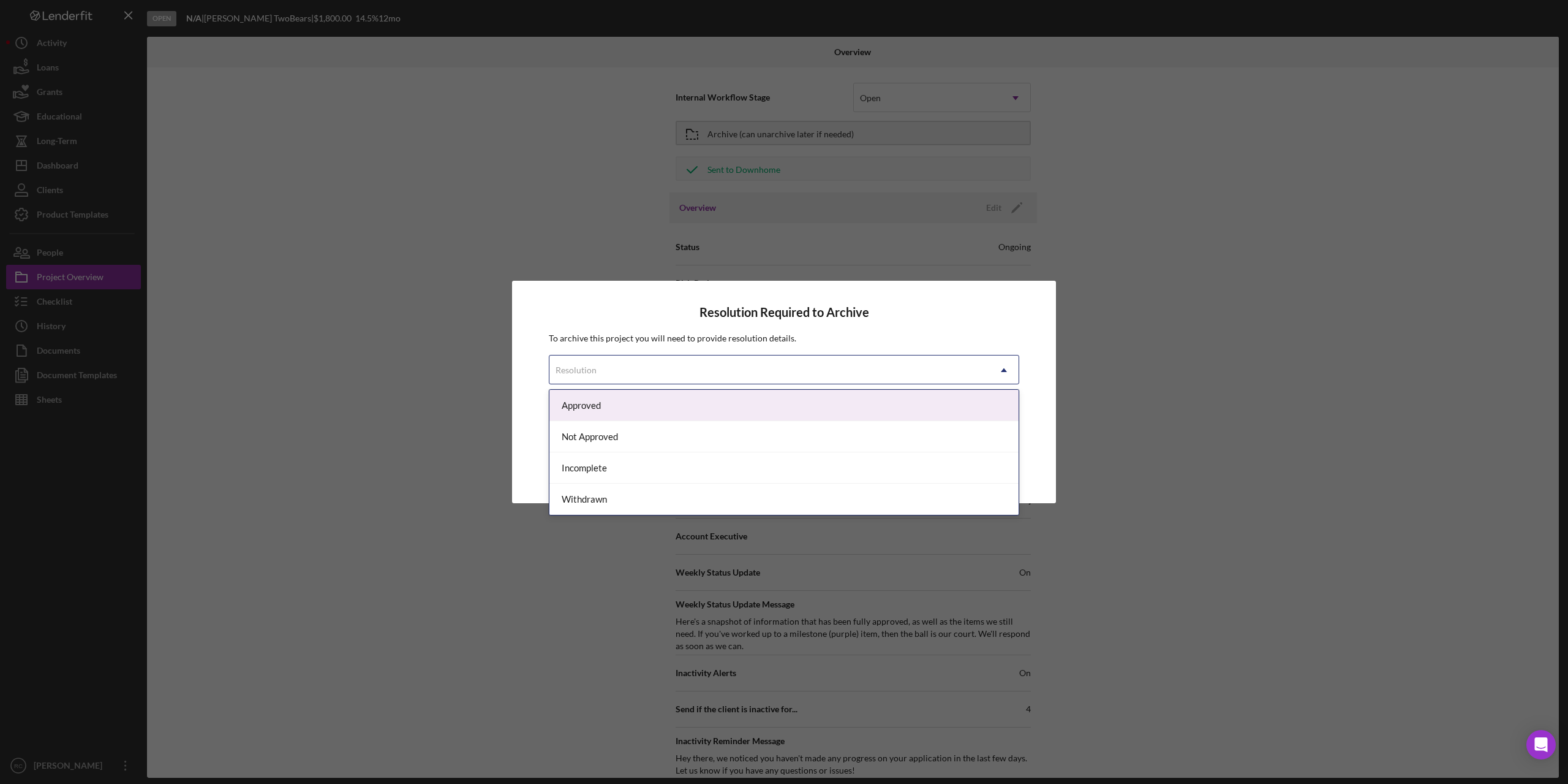
click at [868, 372] on div "Resolution" at bounding box center [769, 370] width 440 height 28
click at [776, 408] on div "Approved" at bounding box center [784, 406] width 469 height 31
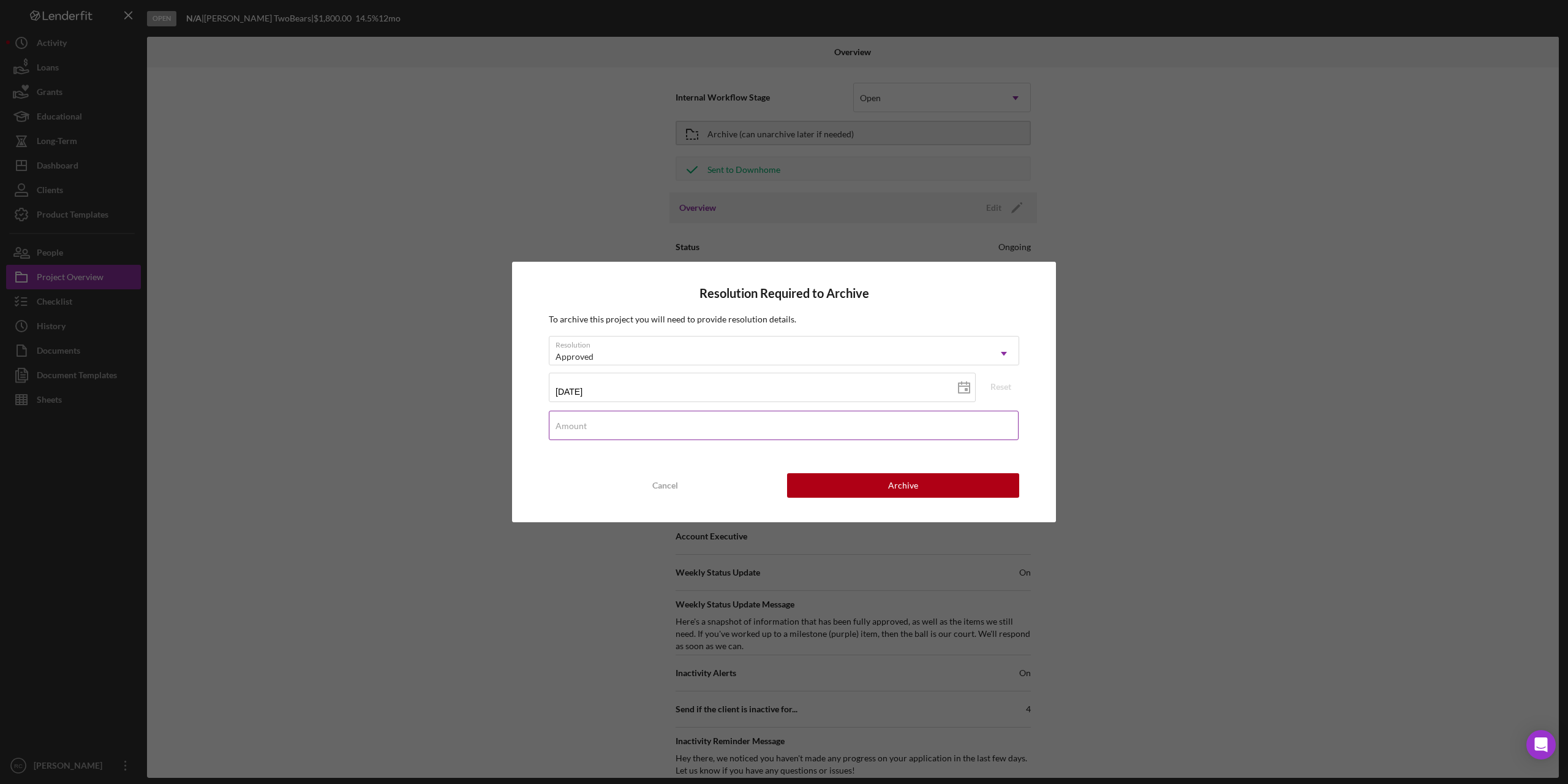
drag, startPoint x: 877, startPoint y: 429, endPoint x: 875, endPoint y: 422, distance: 7.3
click at [877, 429] on input "Amount" at bounding box center [784, 425] width 470 height 29
type input "$1,250"
click at [940, 489] on button "Archive" at bounding box center [903, 485] width 232 height 24
